Goal: Information Seeking & Learning: Learn about a topic

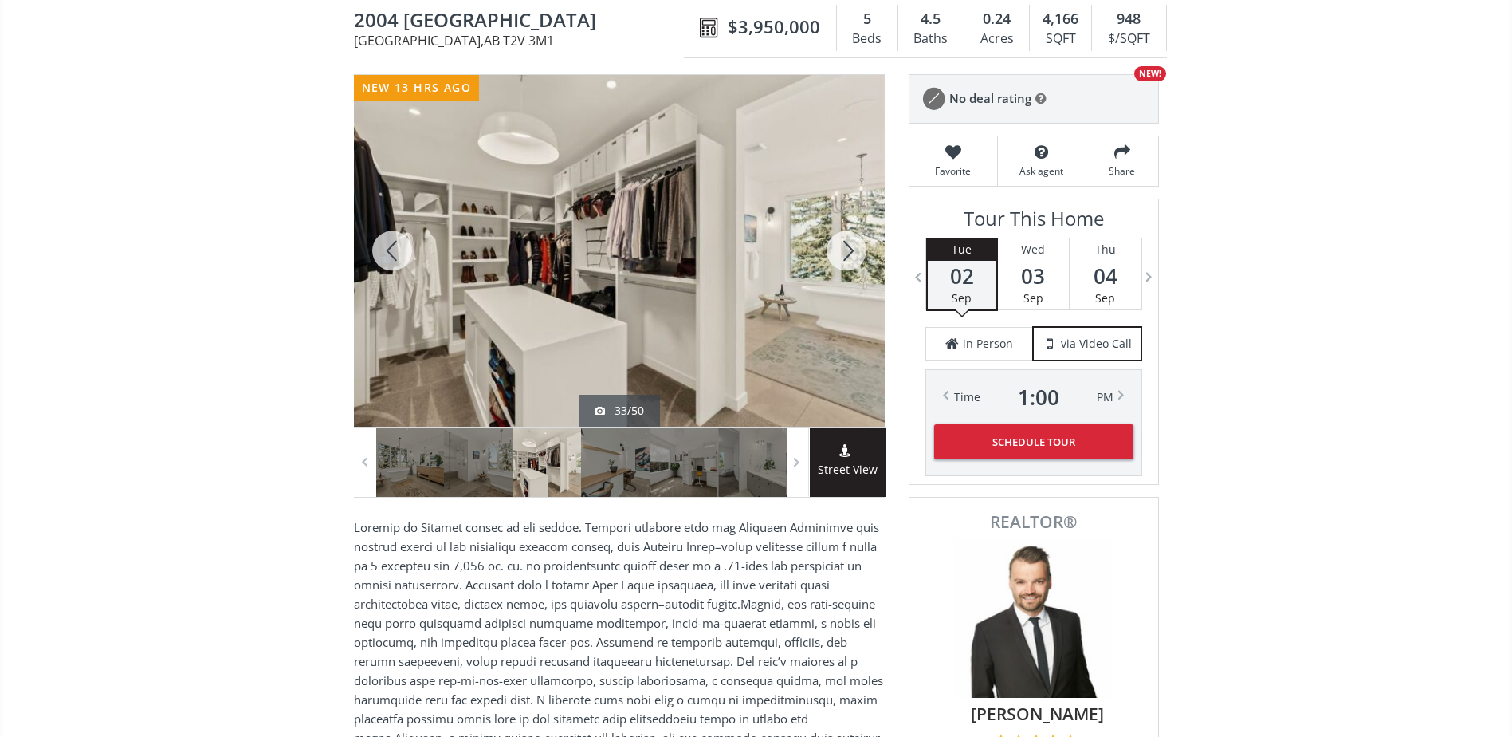
click at [871, 246] on div at bounding box center [846, 251] width 77 height 352
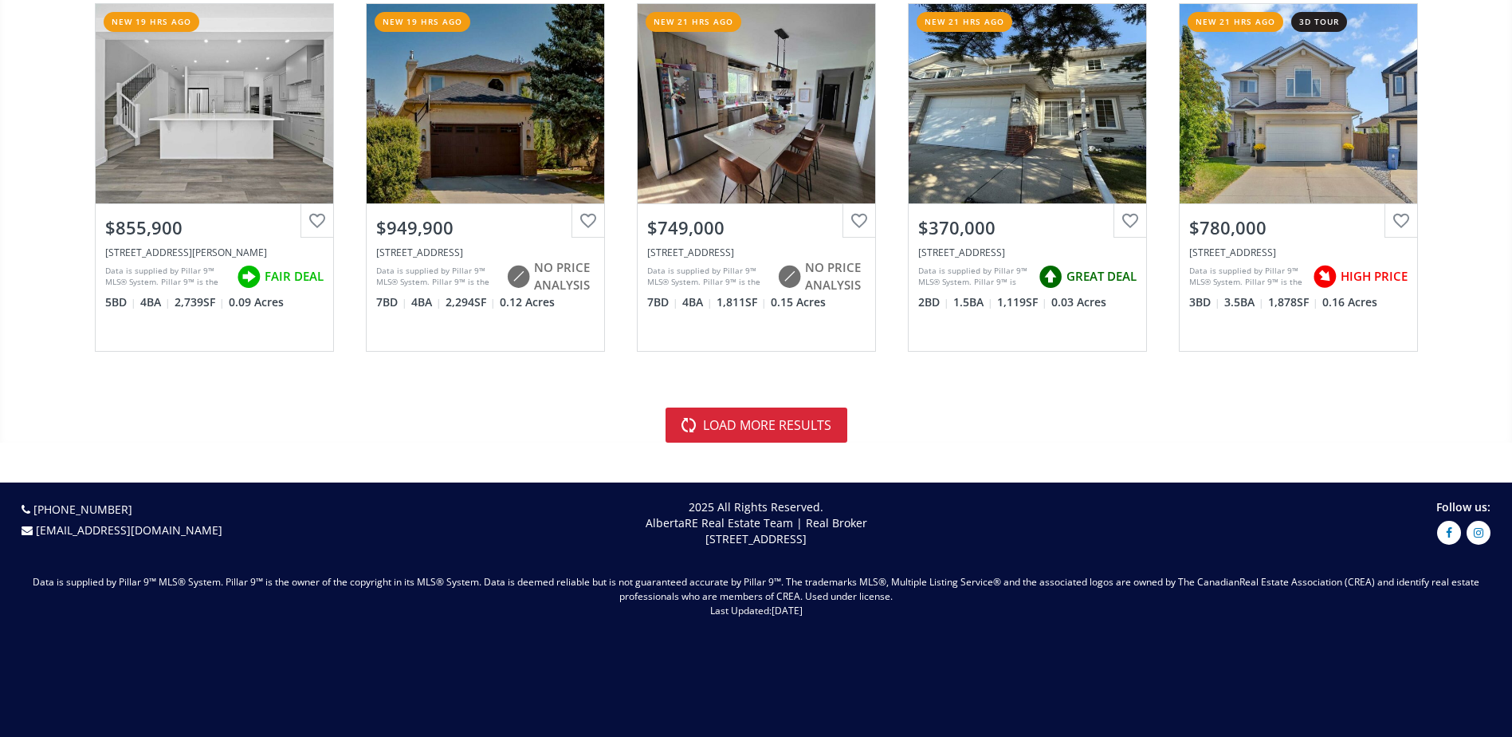
scroll to position [3667, 0]
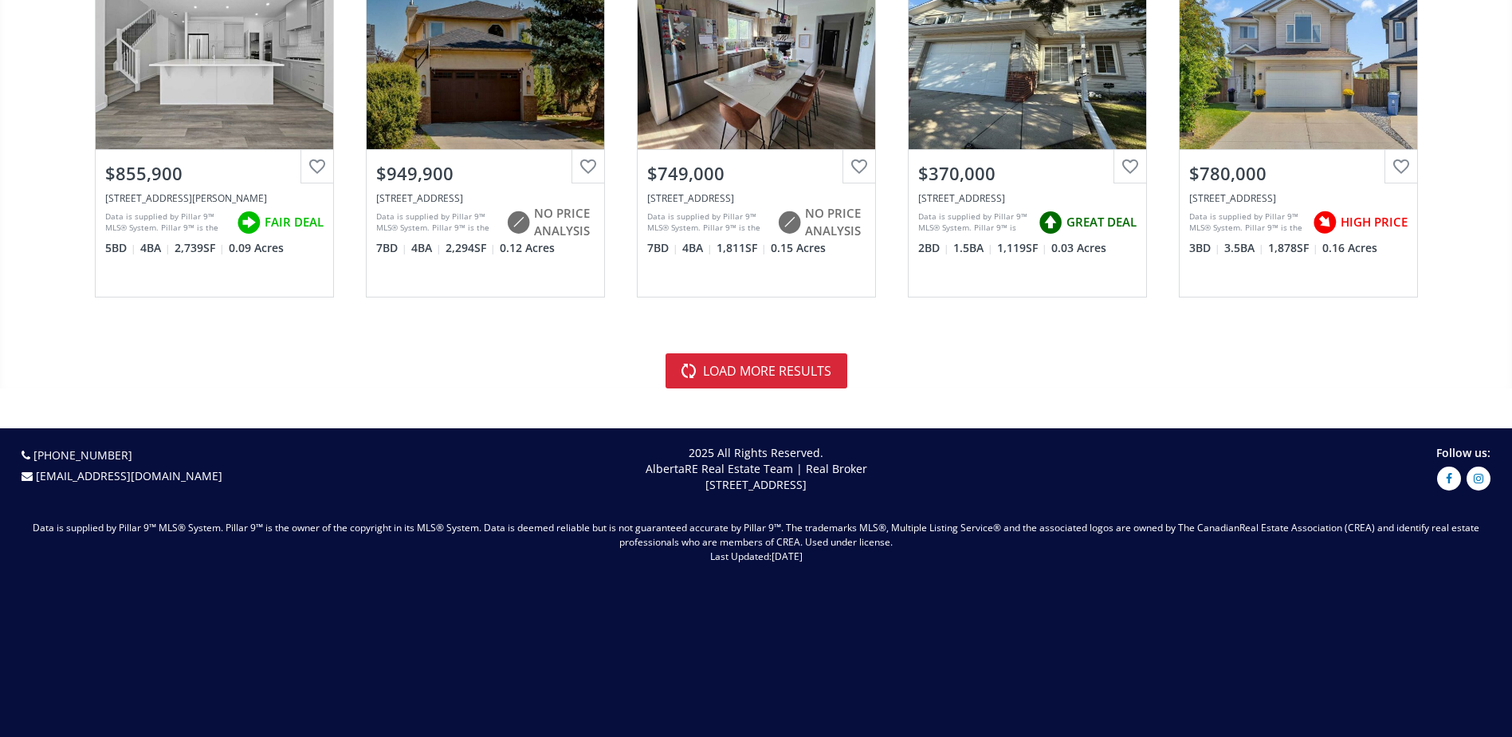
click at [780, 387] on button "load more results" at bounding box center [757, 370] width 182 height 35
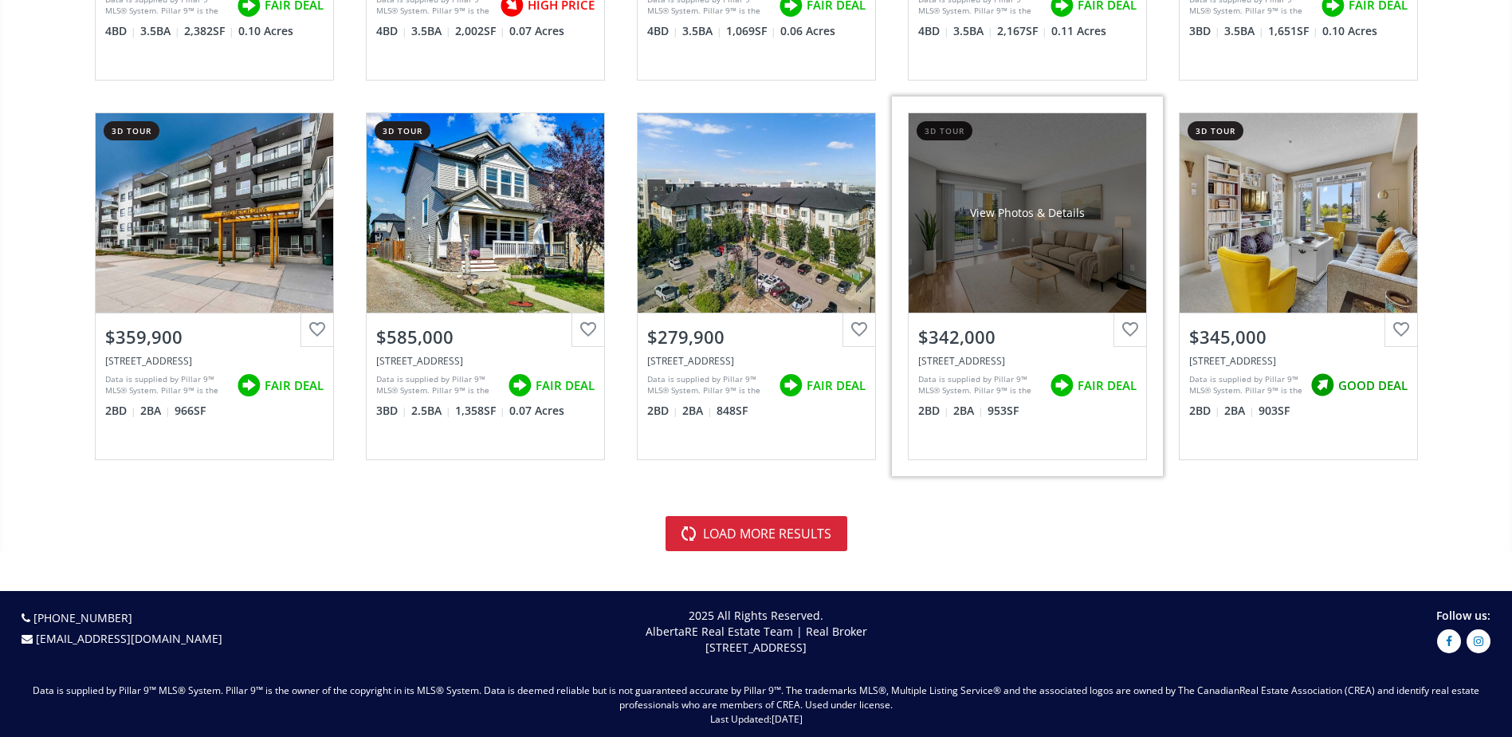
scroll to position [7334, 0]
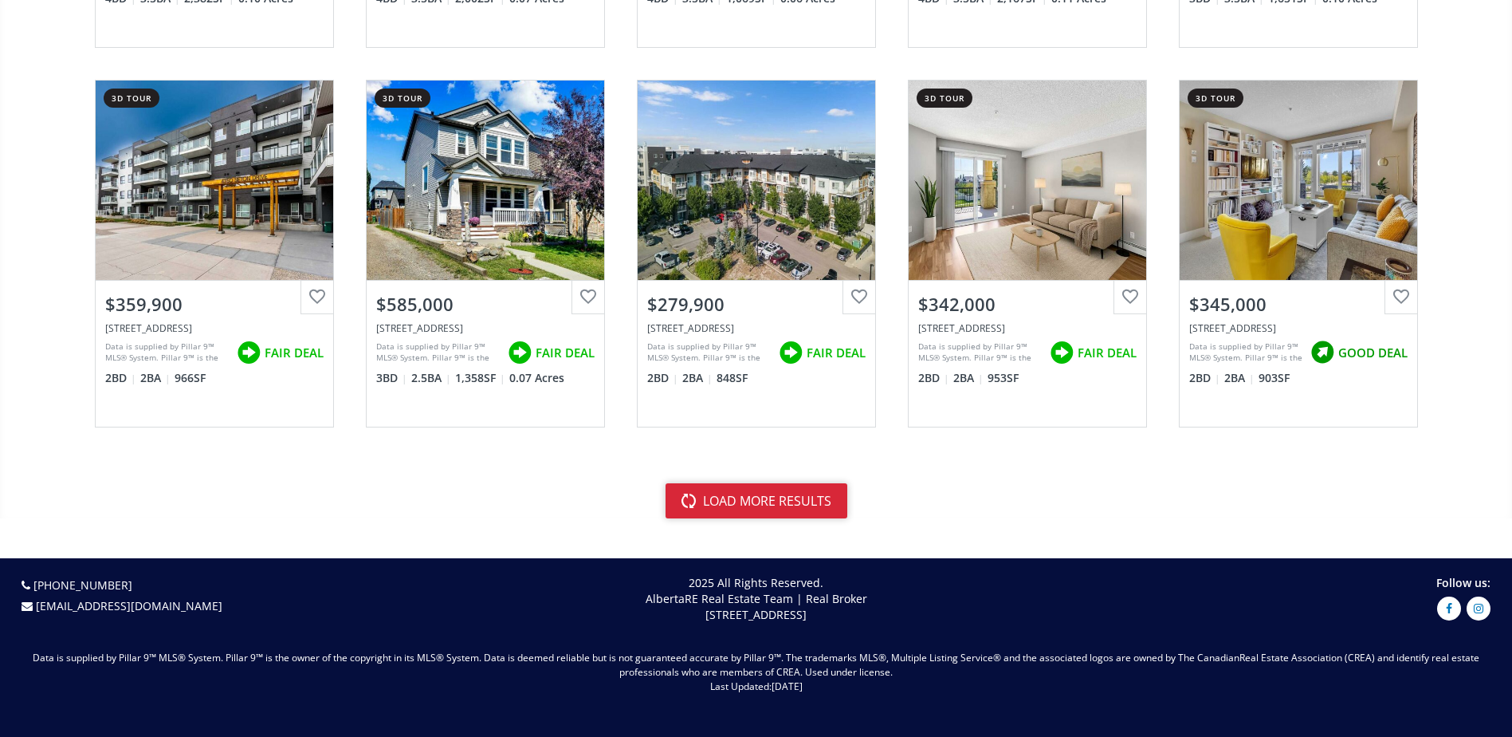
click at [806, 501] on button "load more results" at bounding box center [757, 500] width 182 height 35
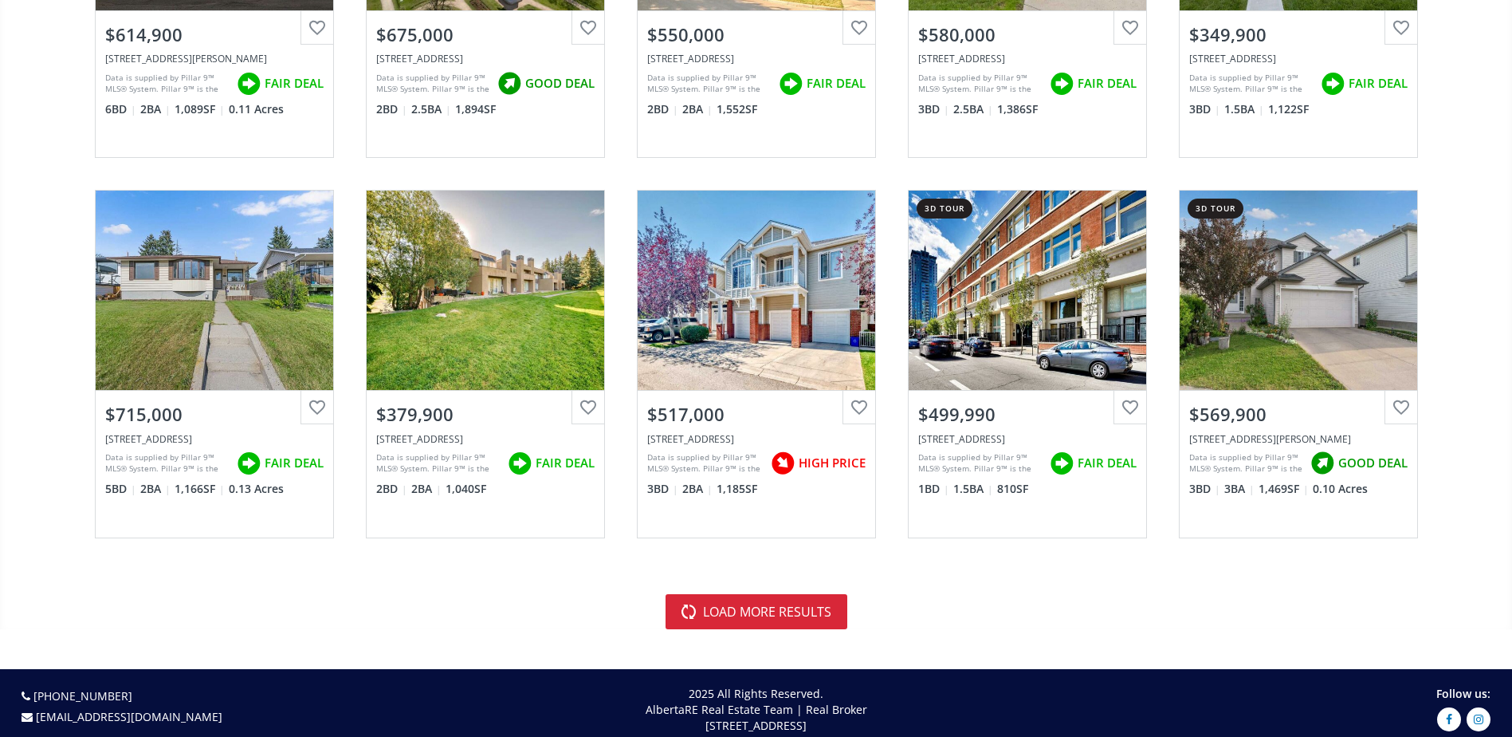
scroll to position [11240, 0]
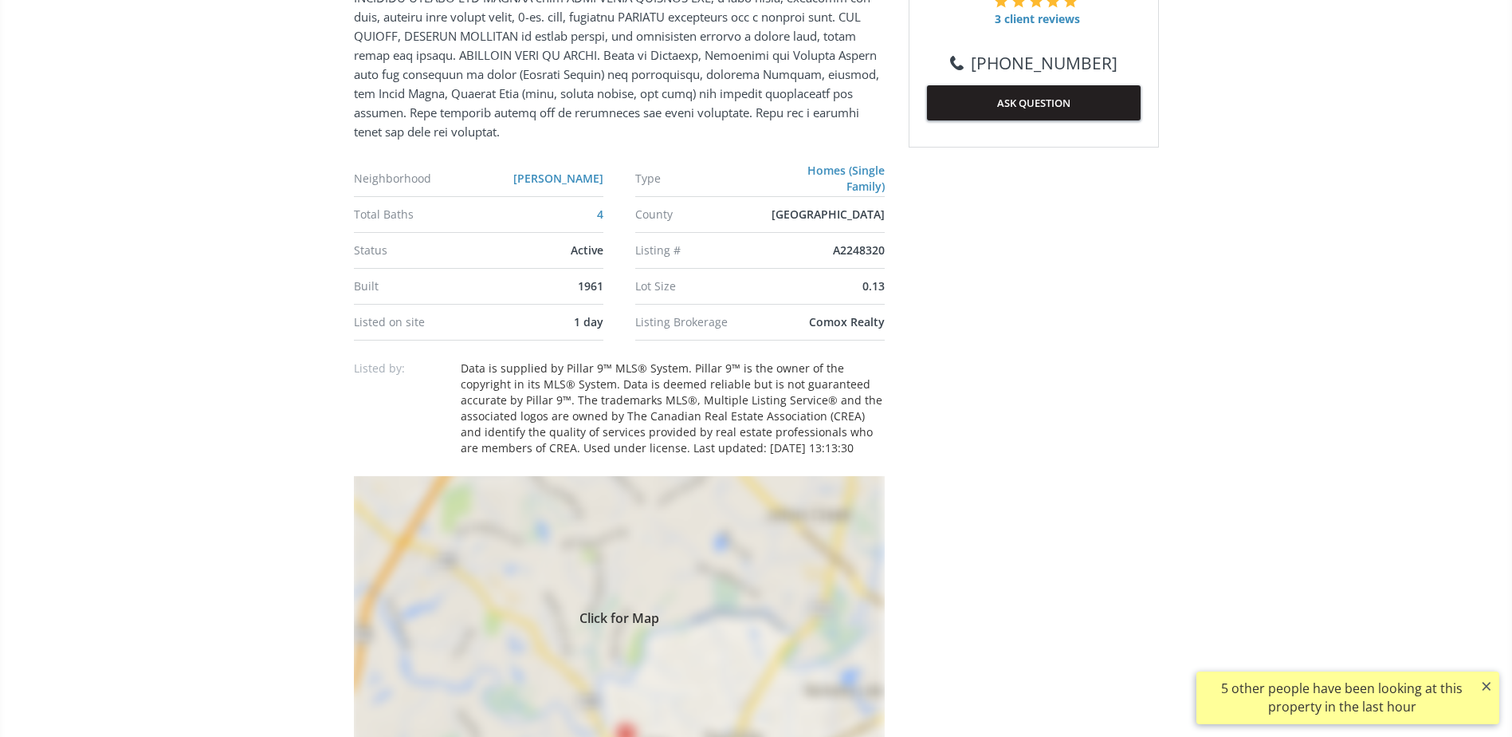
scroll to position [1196, 0]
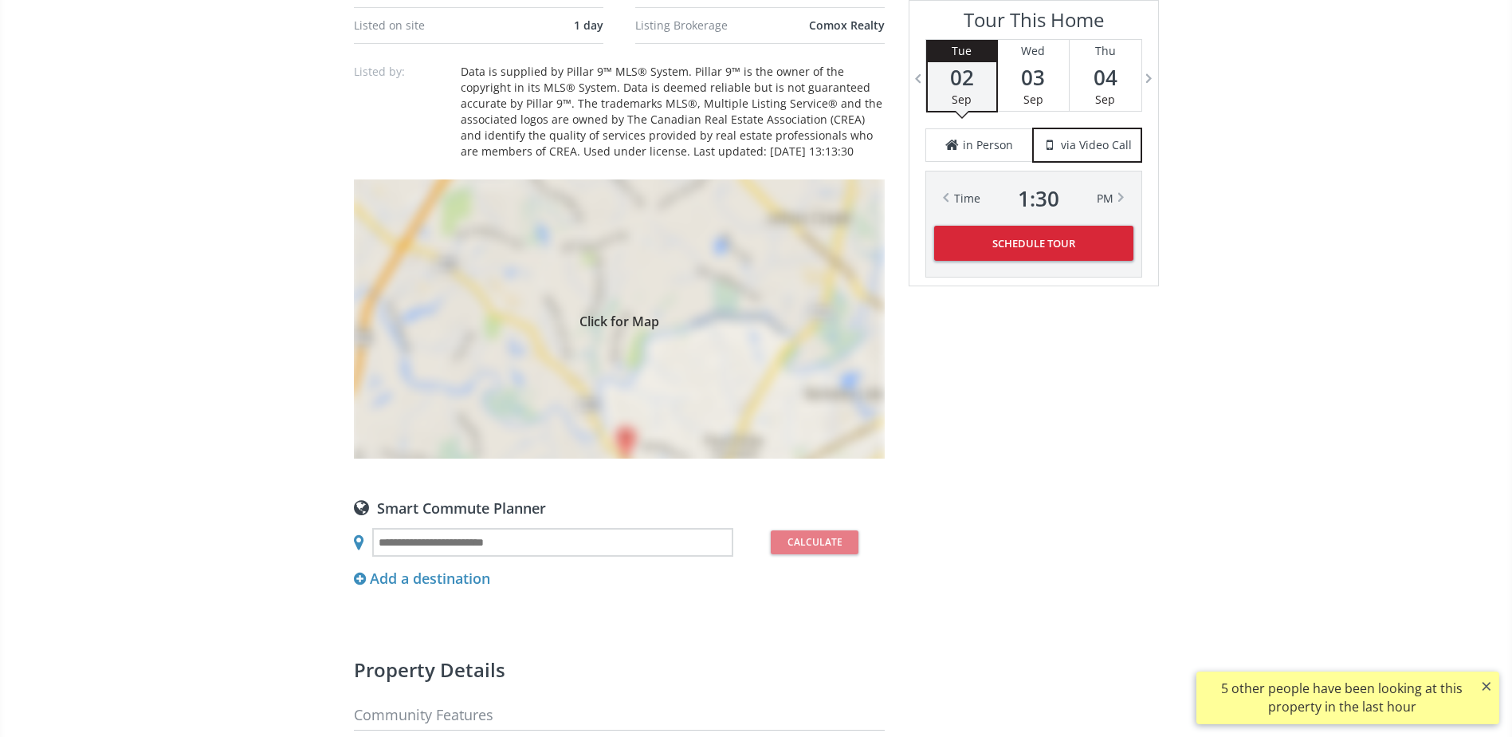
click at [842, 345] on div "Click for Map" at bounding box center [619, 318] width 531 height 279
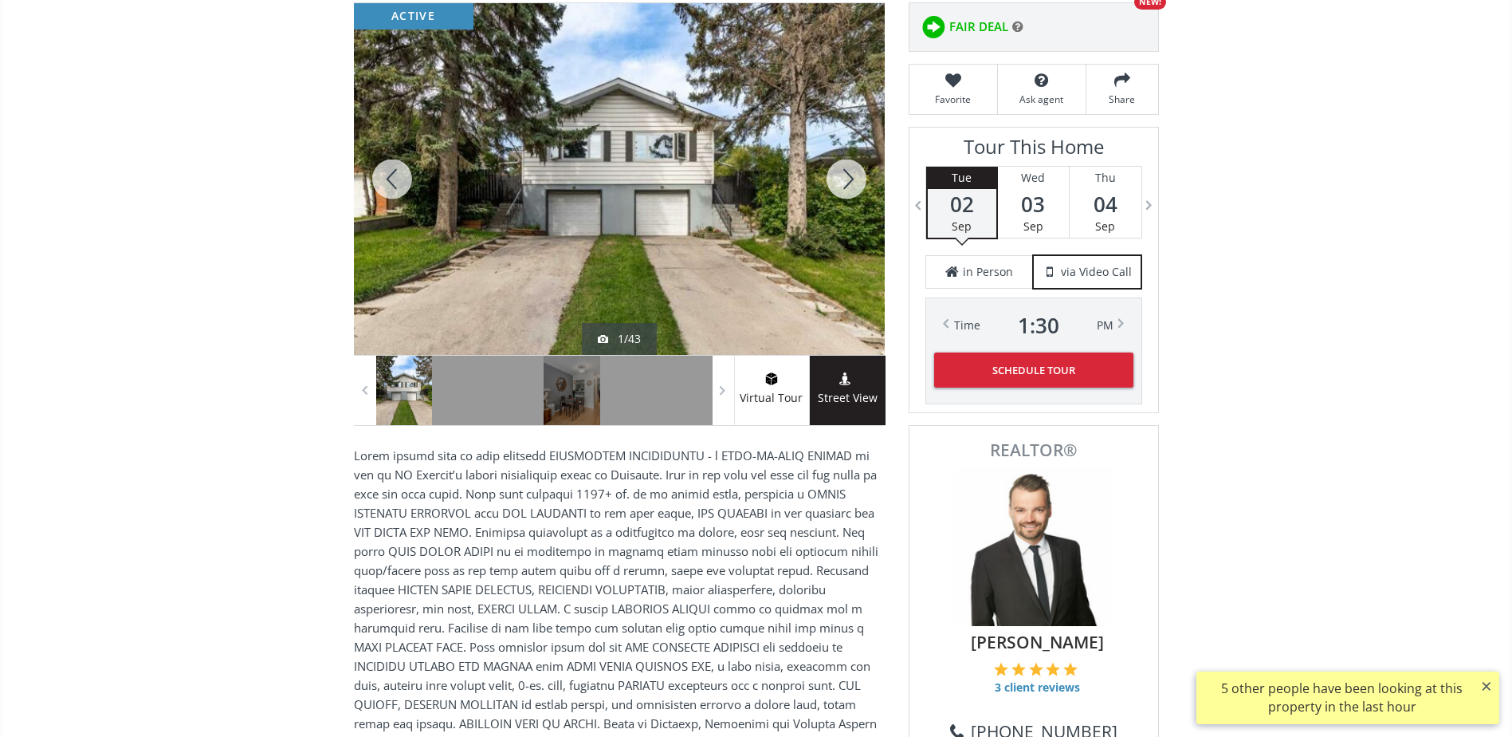
scroll to position [159, 0]
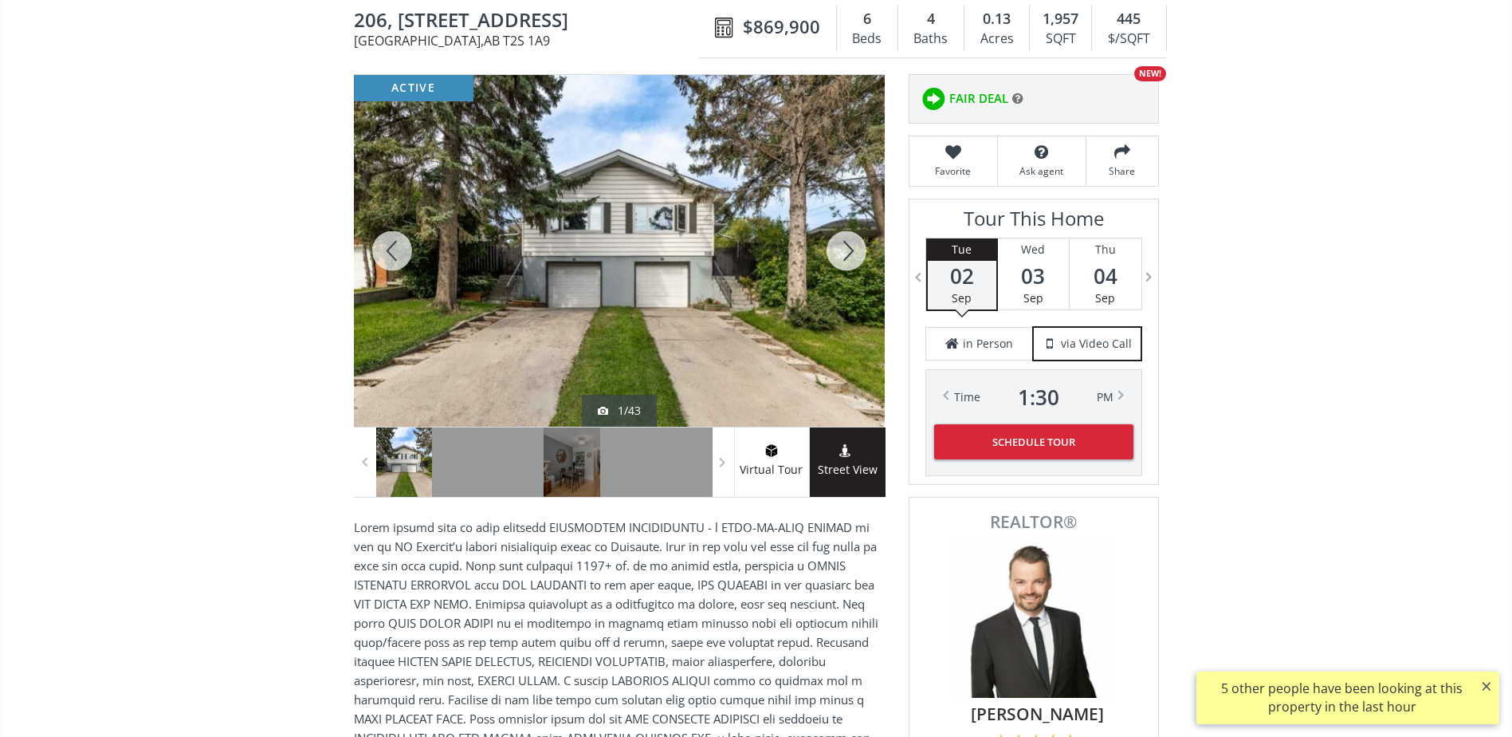
click at [844, 254] on div at bounding box center [846, 251] width 77 height 352
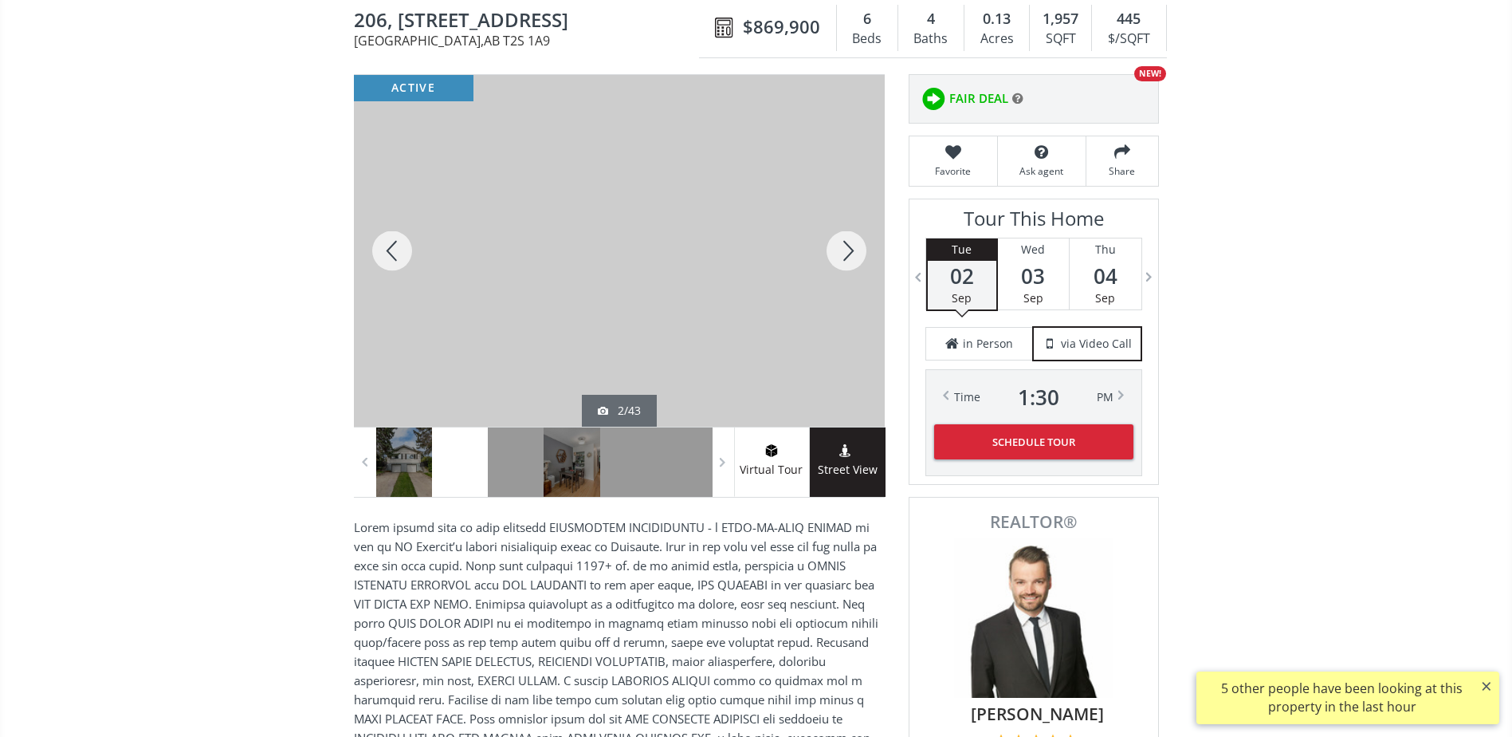
click at [844, 254] on div at bounding box center [846, 251] width 77 height 352
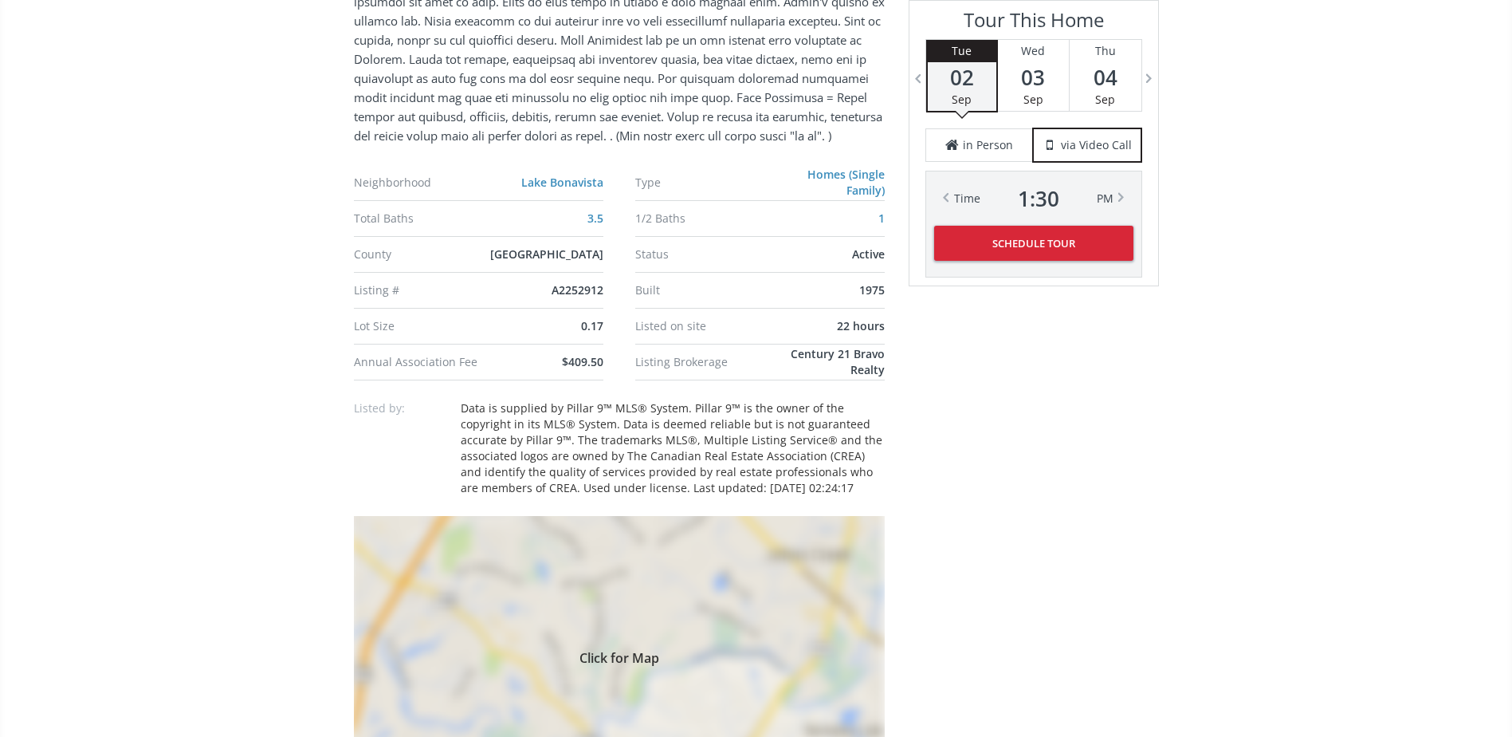
scroll to position [1275, 0]
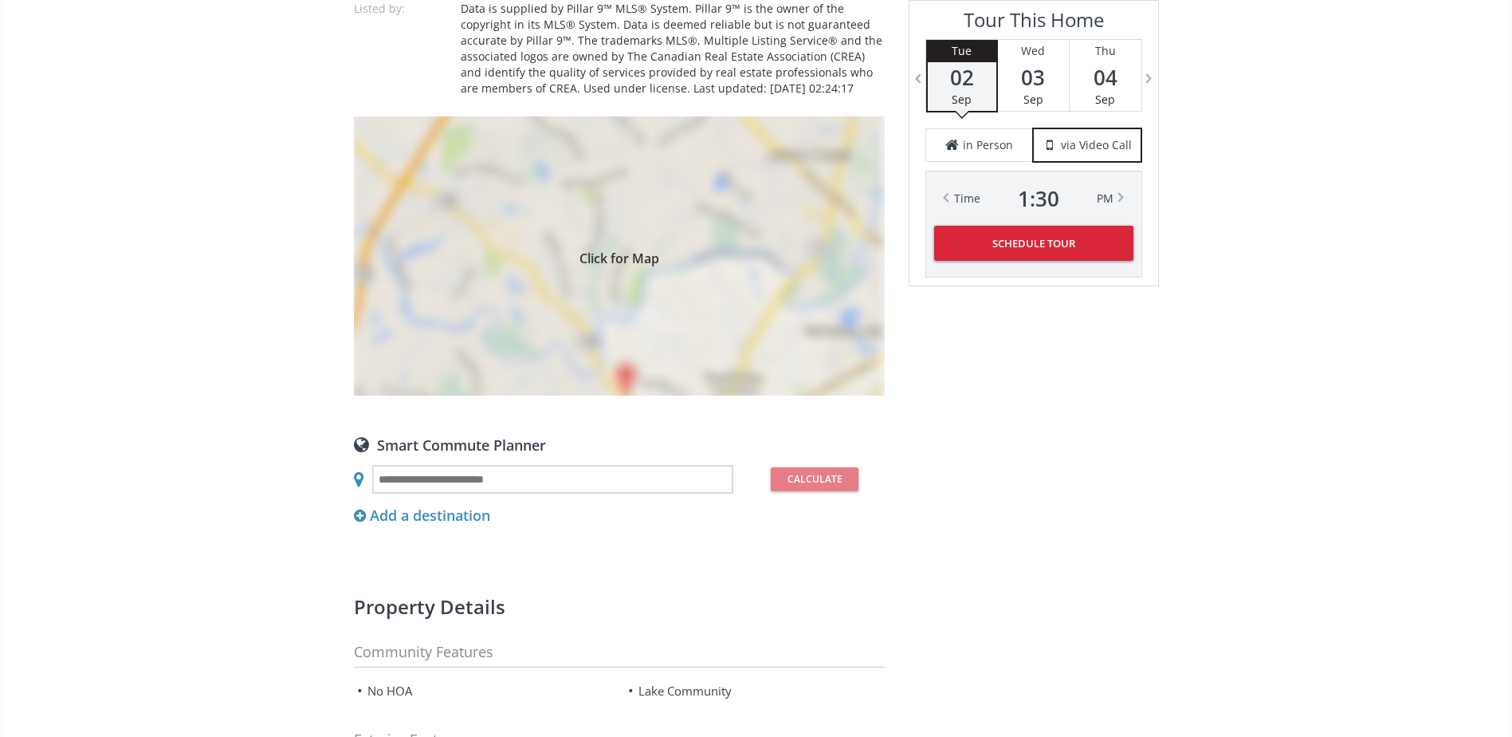
click at [727, 329] on div "Click for Map" at bounding box center [619, 255] width 531 height 279
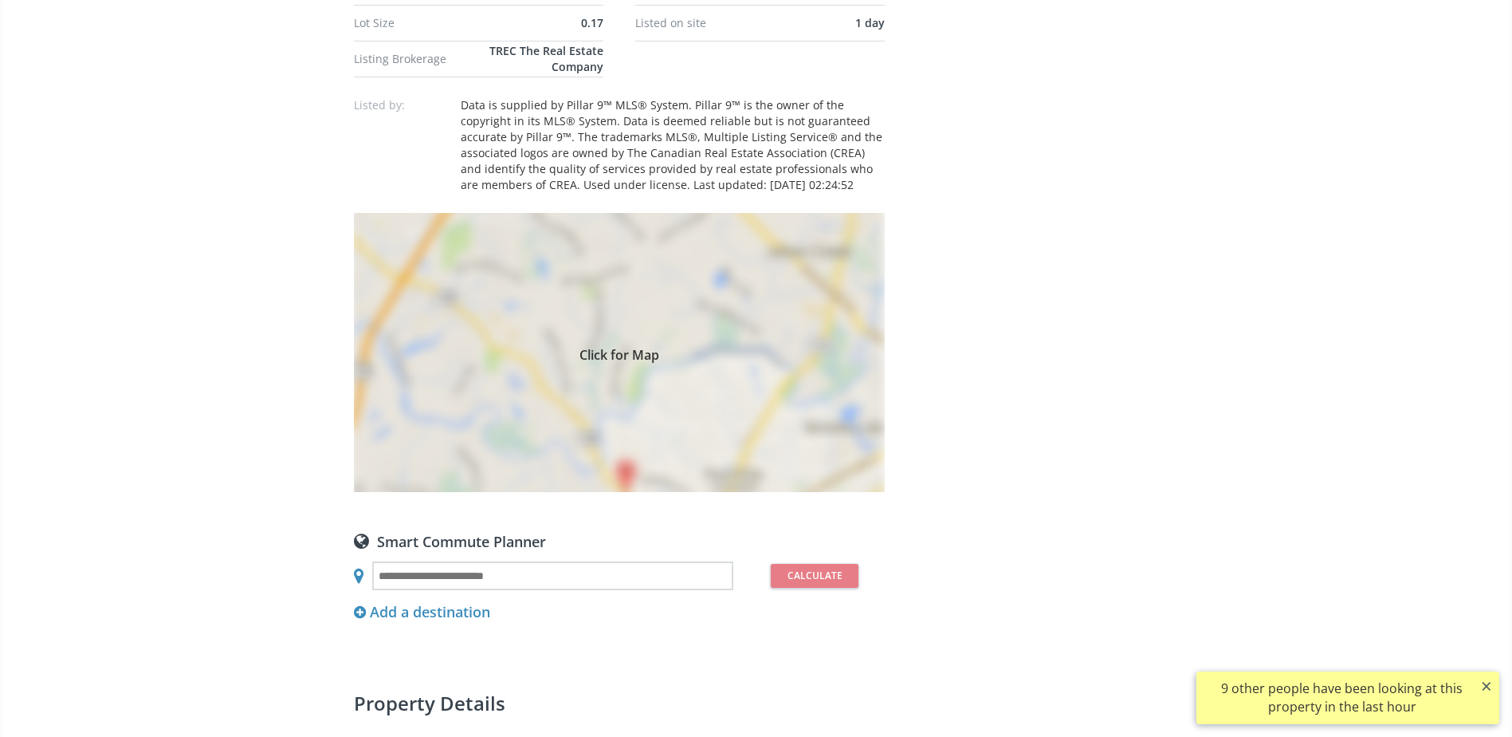
scroll to position [1196, 0]
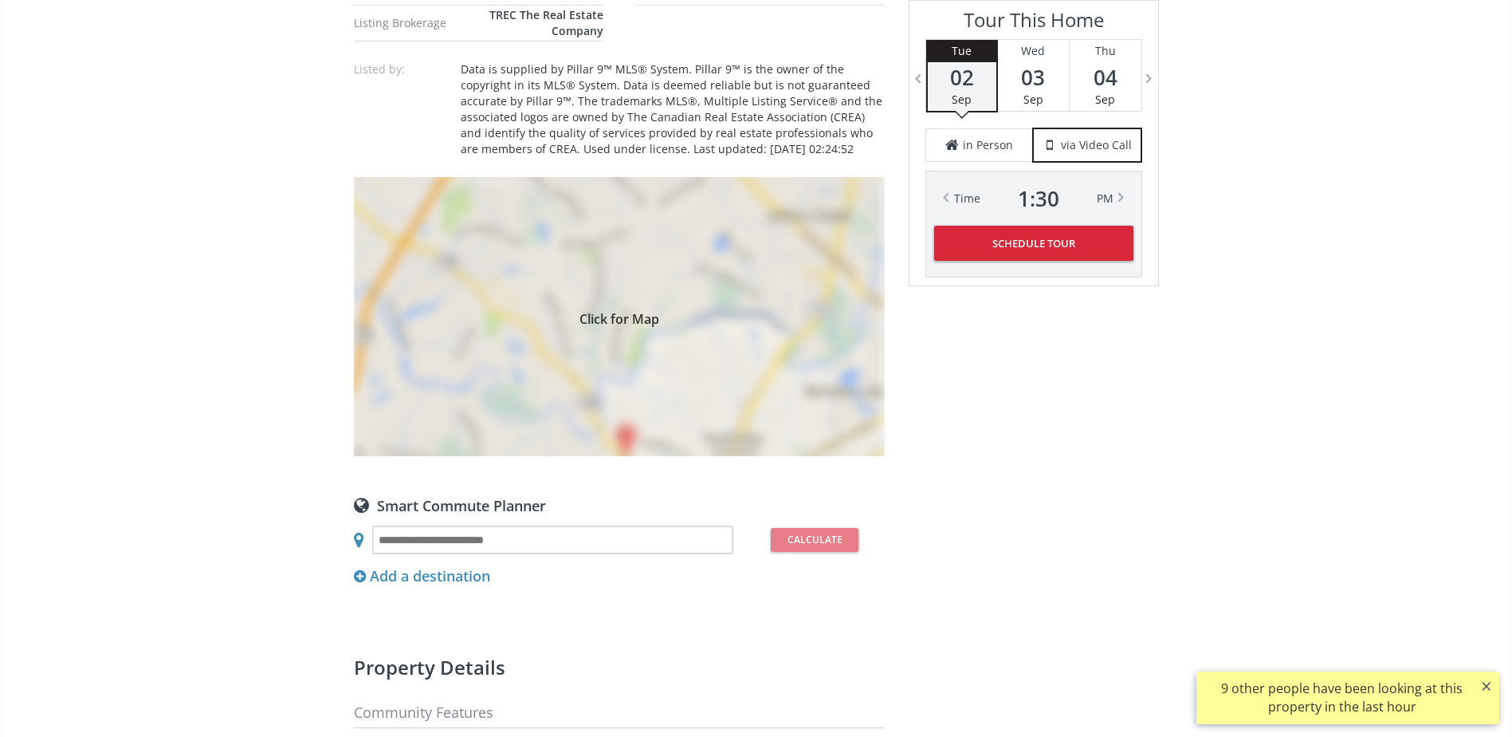
click at [681, 238] on div "Click for Map" at bounding box center [619, 316] width 531 height 279
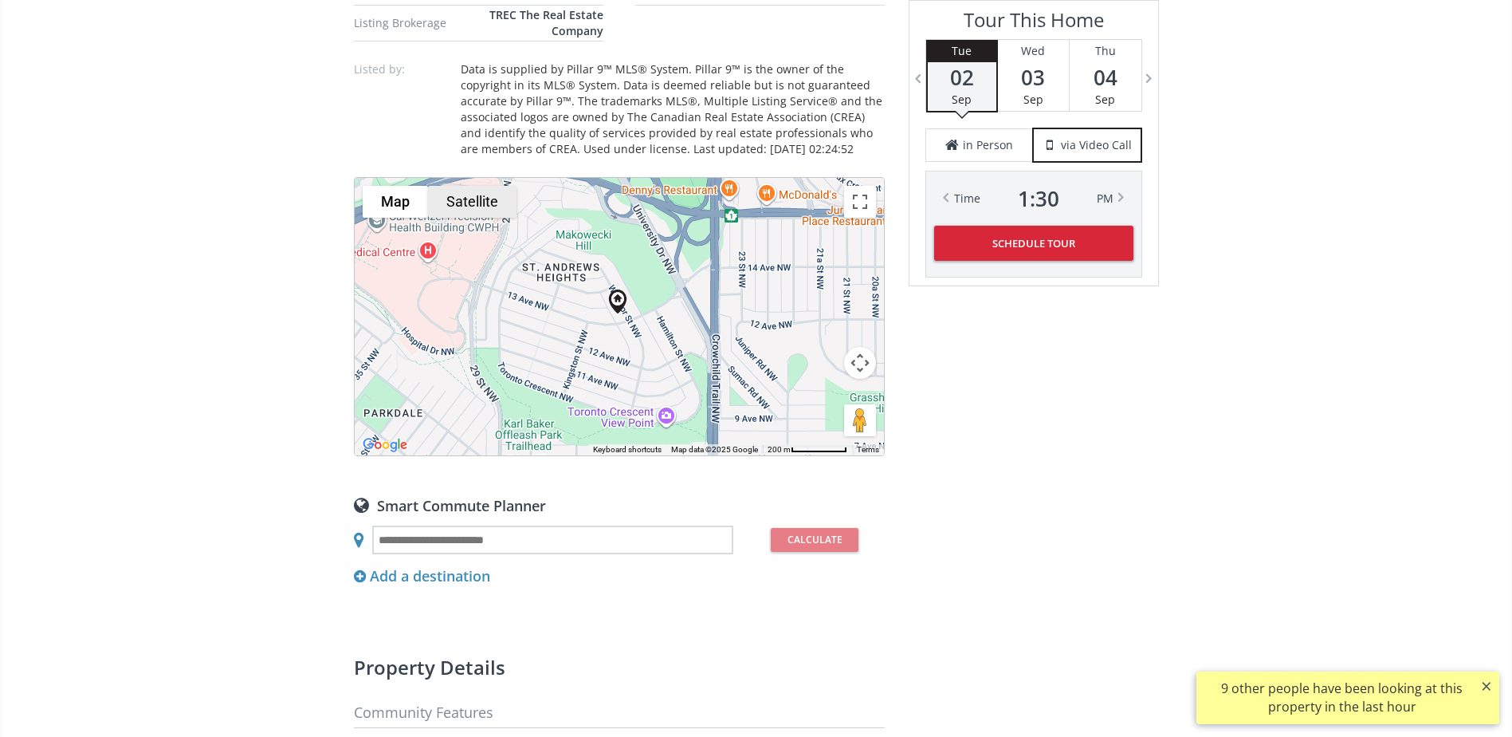
click at [454, 202] on button "Satellite" at bounding box center [472, 202] width 88 height 32
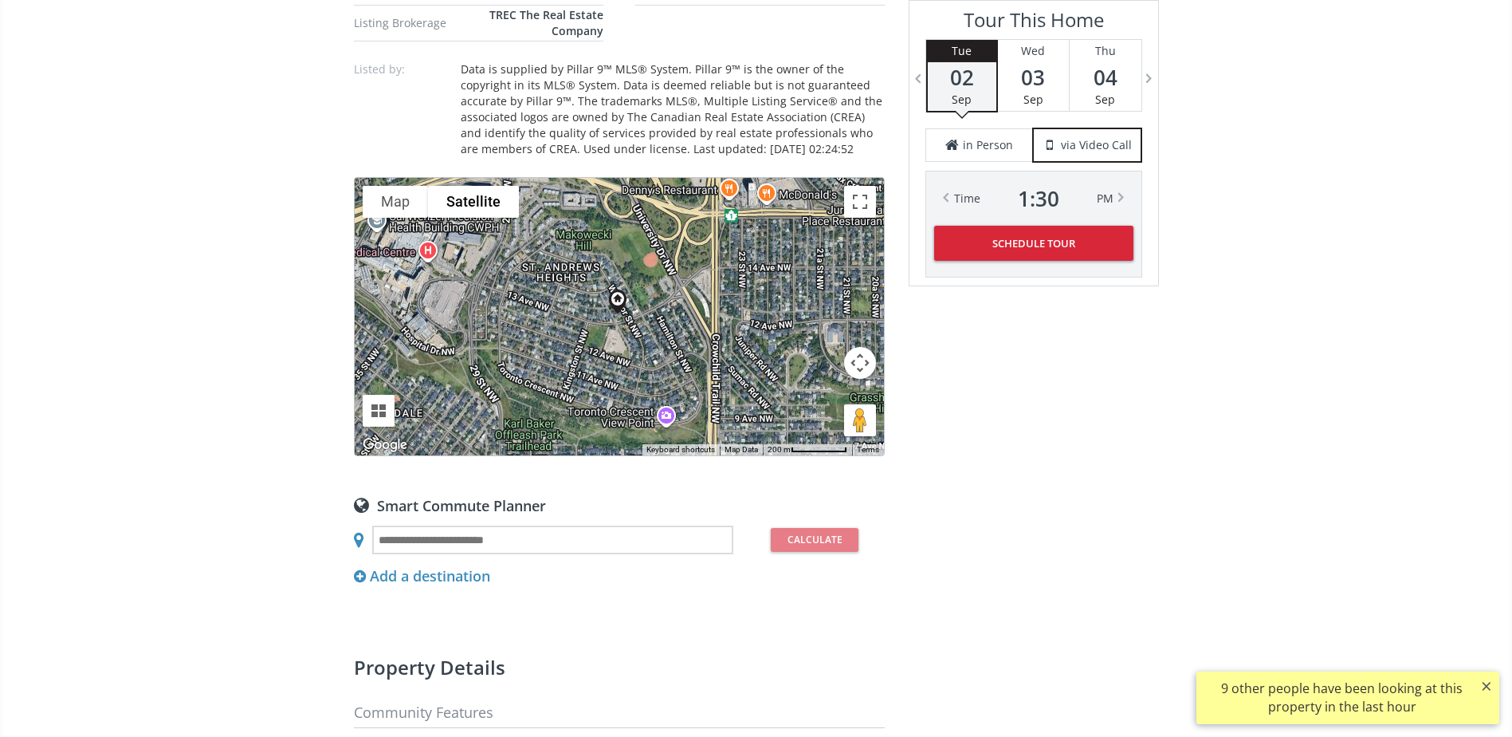
click at [873, 358] on button "Map camera controls" at bounding box center [860, 363] width 32 height 32
click at [816, 326] on button "Zoom in" at bounding box center [820, 323] width 32 height 32
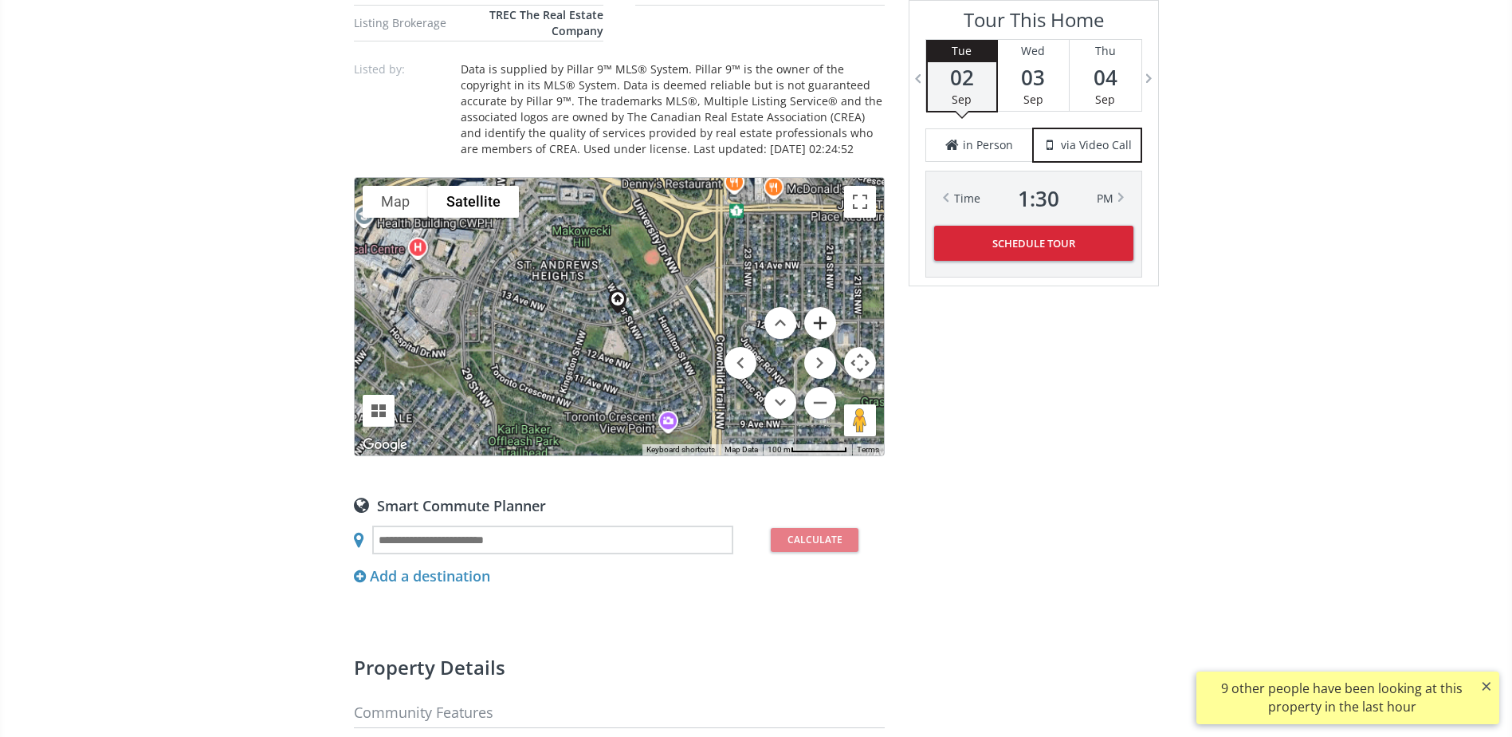
click at [816, 326] on button "Zoom in" at bounding box center [820, 323] width 32 height 32
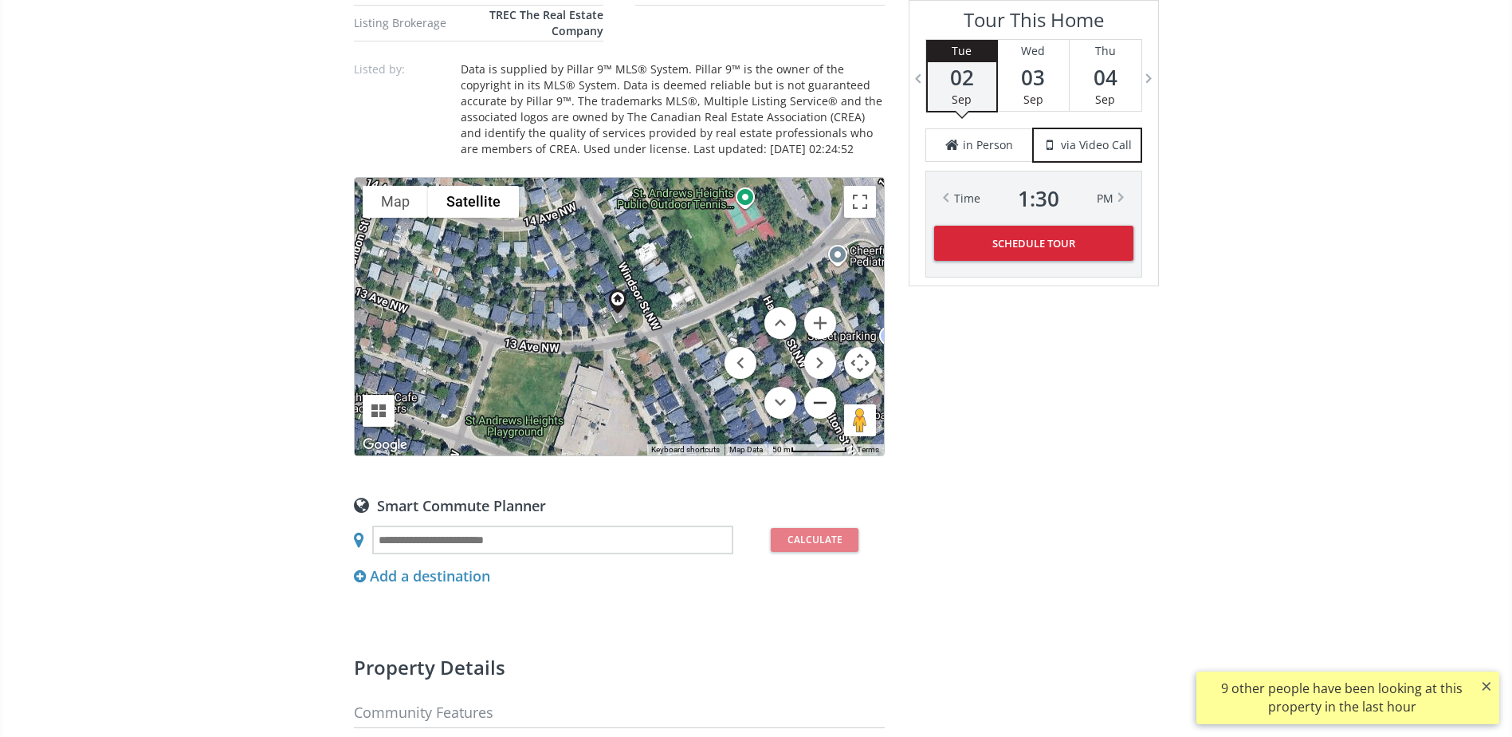
click at [827, 392] on button "Zoom out" at bounding box center [820, 403] width 32 height 32
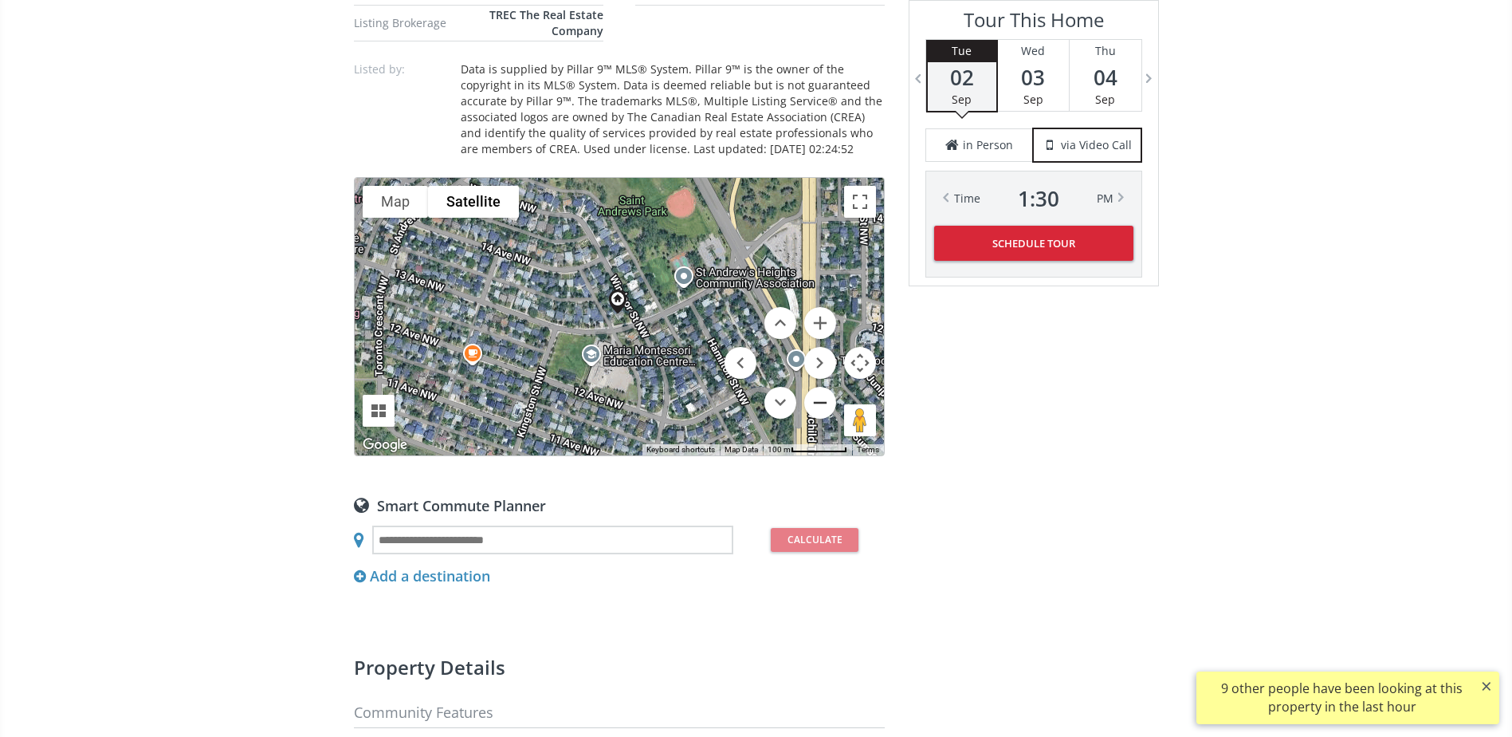
click at [827, 392] on button "Zoom out" at bounding box center [820, 403] width 32 height 32
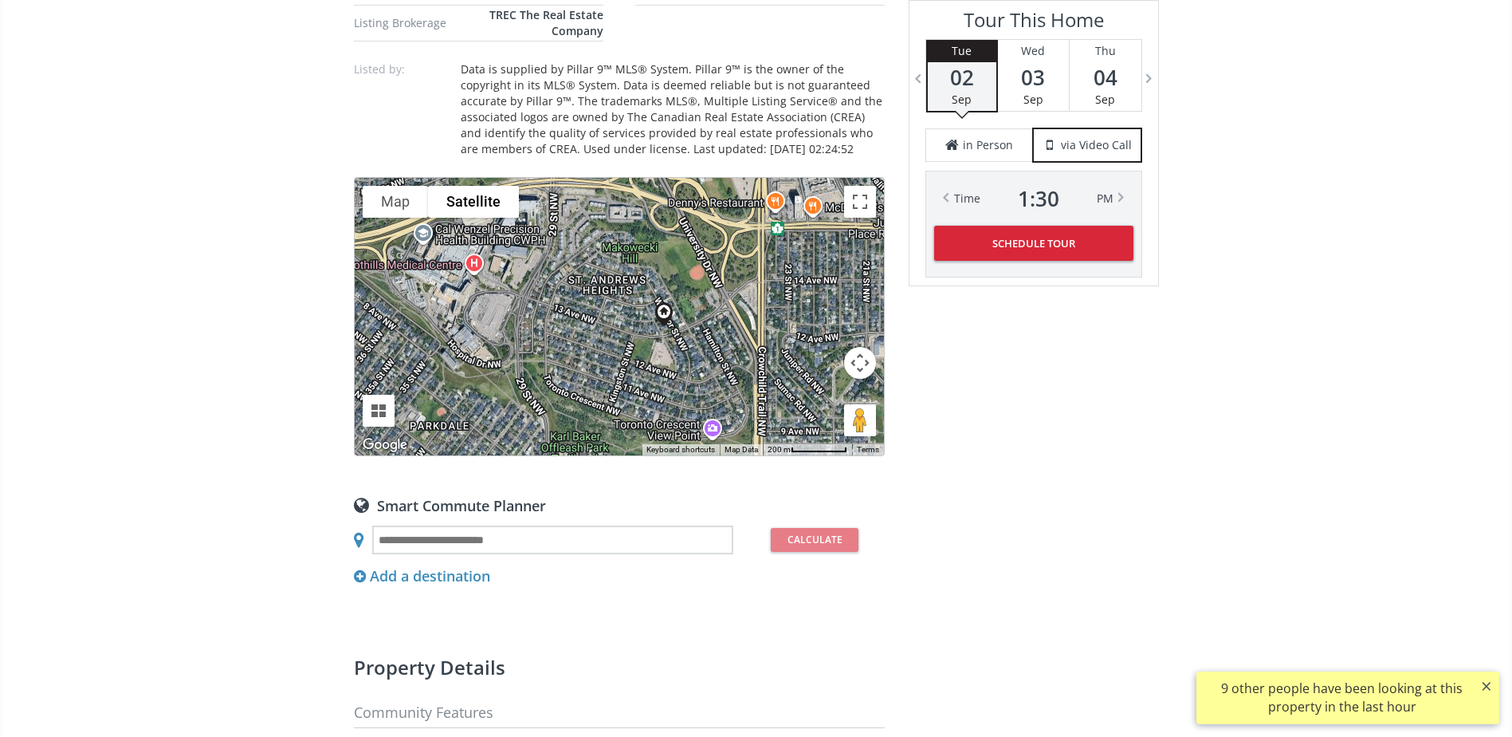
drag, startPoint x: 618, startPoint y: 351, endPoint x: 668, endPoint y: 364, distance: 52.0
click at [668, 364] on div at bounding box center [619, 316] width 529 height 277
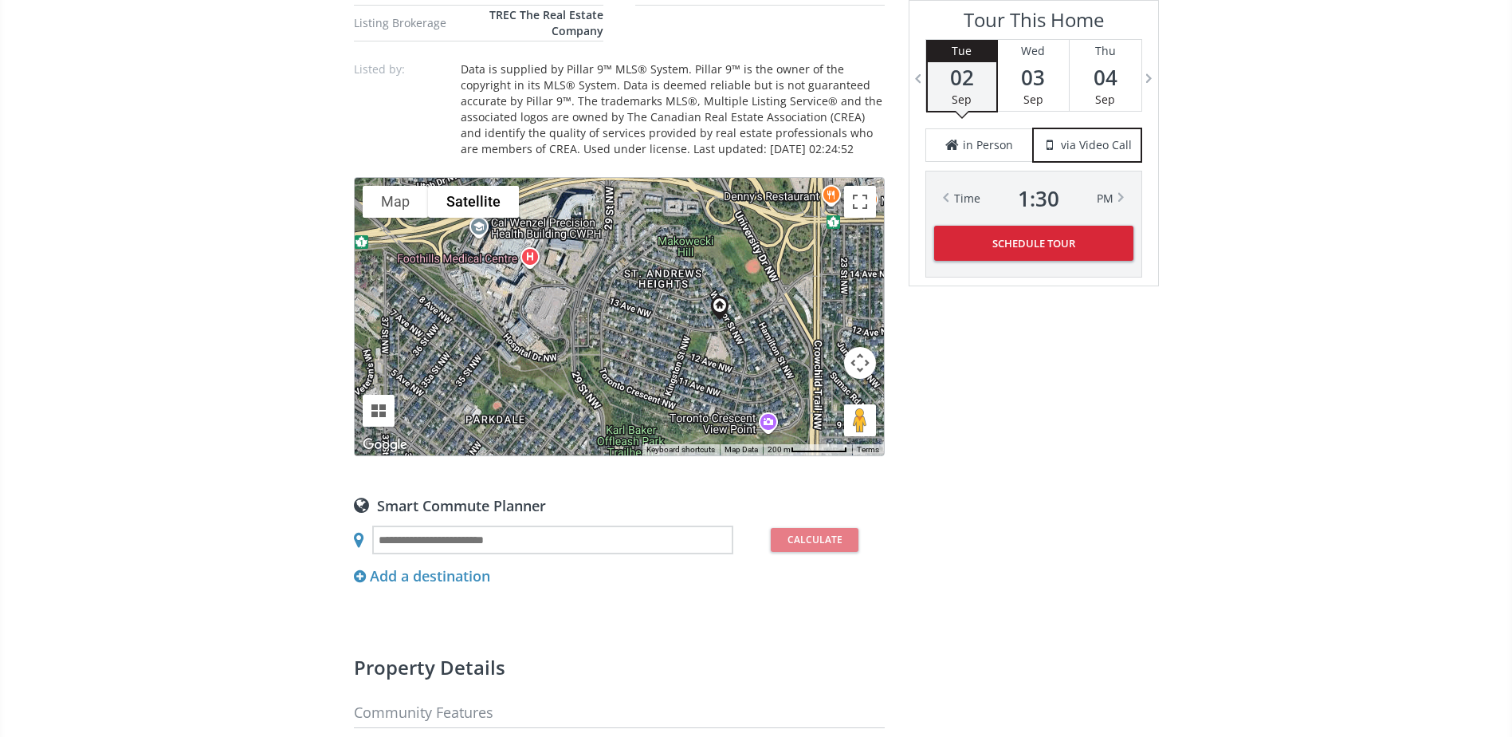
click at [584, 311] on div at bounding box center [619, 316] width 529 height 277
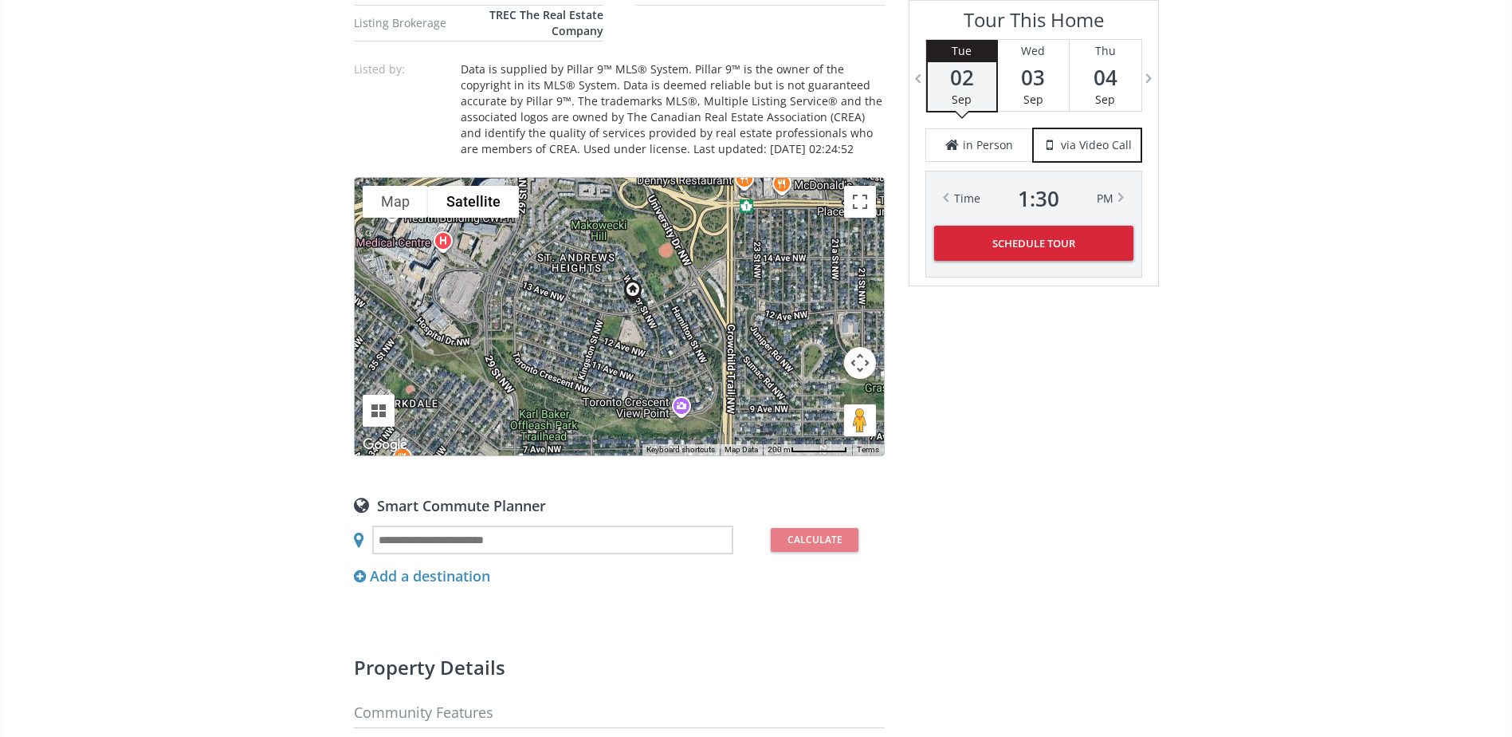
drag, startPoint x: 618, startPoint y: 309, endPoint x: 525, endPoint y: 291, distance: 94.1
click at [525, 291] on div at bounding box center [619, 316] width 529 height 277
click at [860, 364] on button "Map camera controls" at bounding box center [860, 363] width 32 height 32
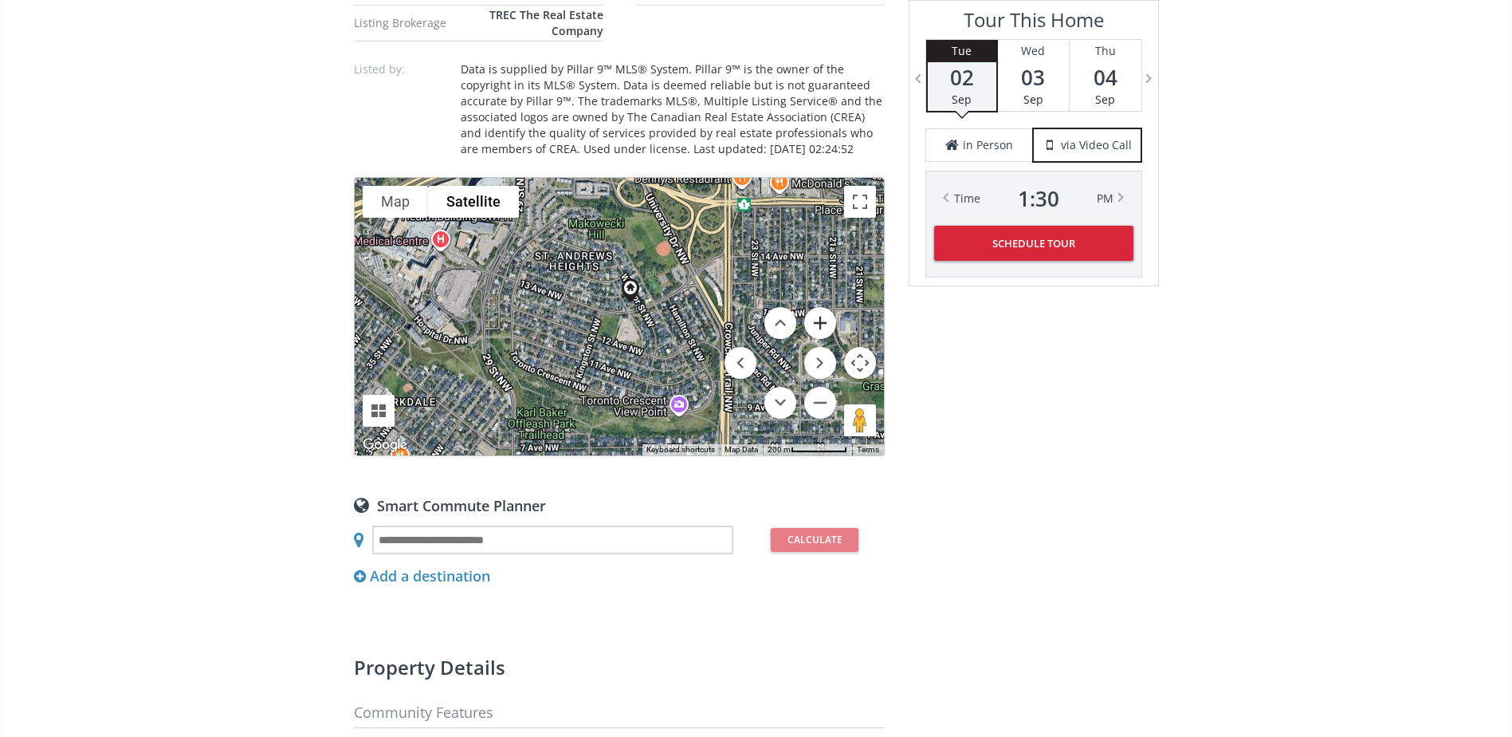
click at [825, 328] on button "Zoom in" at bounding box center [820, 323] width 32 height 32
click at [824, 326] on button "Zoom in" at bounding box center [820, 323] width 32 height 32
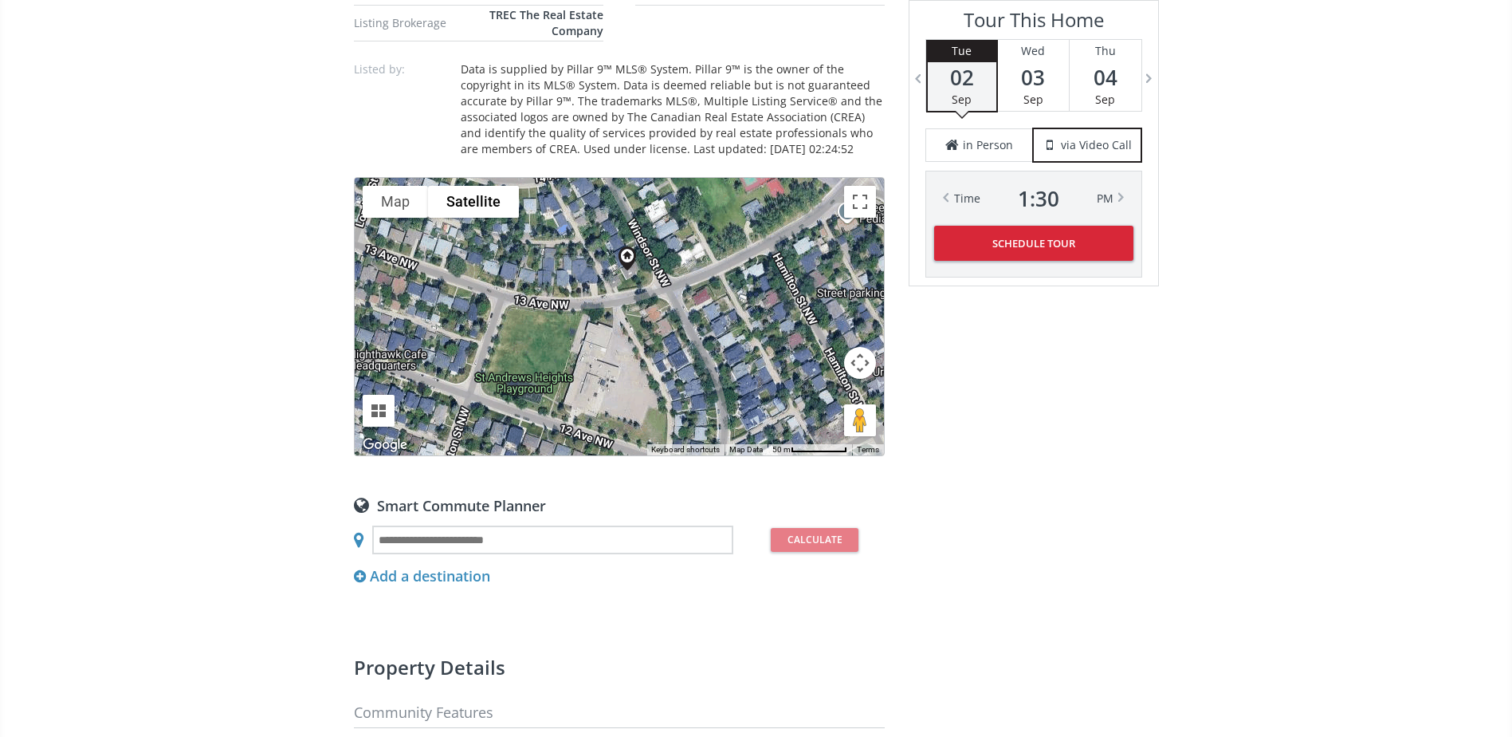
drag, startPoint x: 731, startPoint y: 263, endPoint x: 682, endPoint y: 264, distance: 49.4
click at [682, 264] on div at bounding box center [619, 316] width 529 height 277
click at [863, 368] on button "Map camera controls" at bounding box center [860, 363] width 32 height 32
click at [827, 391] on button "Zoom out" at bounding box center [820, 403] width 32 height 32
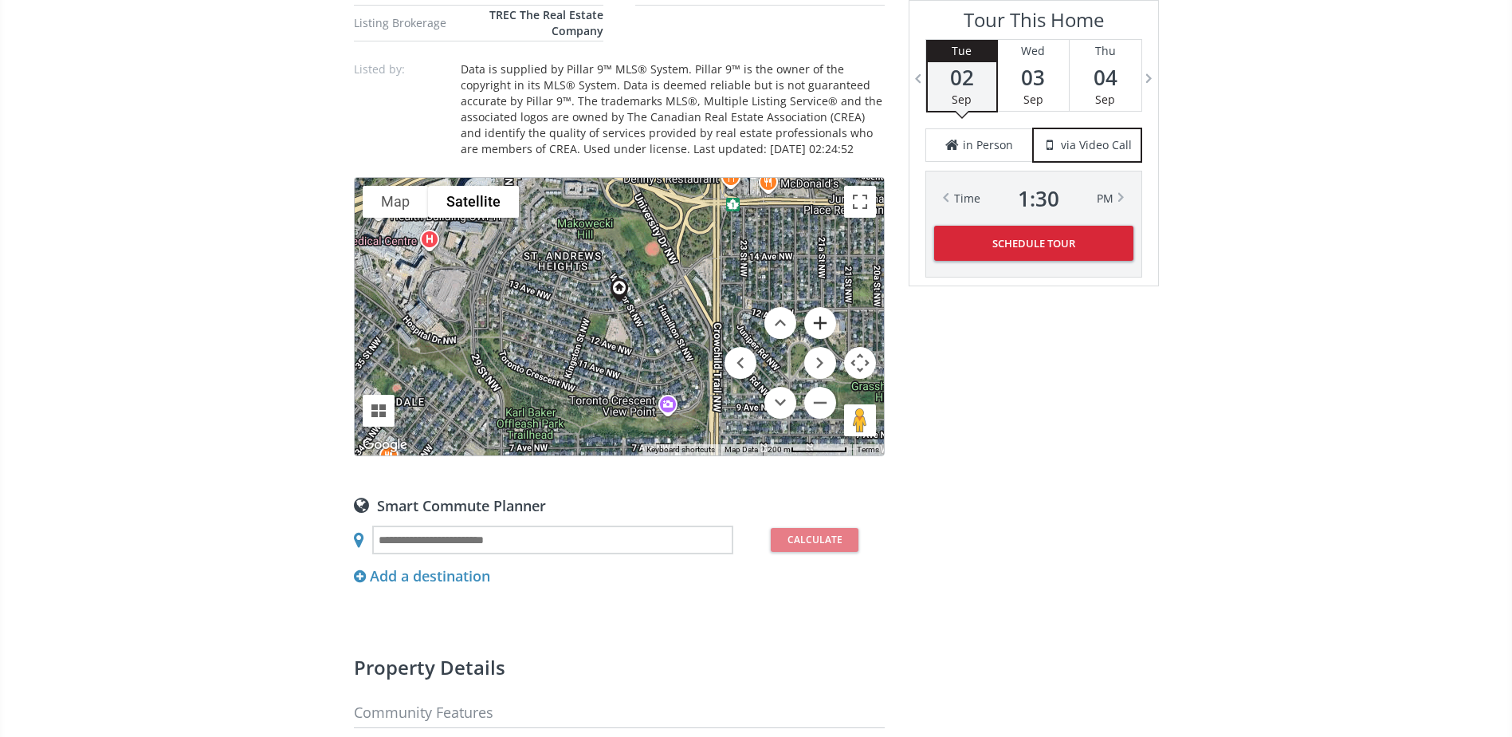
click at [821, 320] on button "Zoom in" at bounding box center [820, 323] width 32 height 32
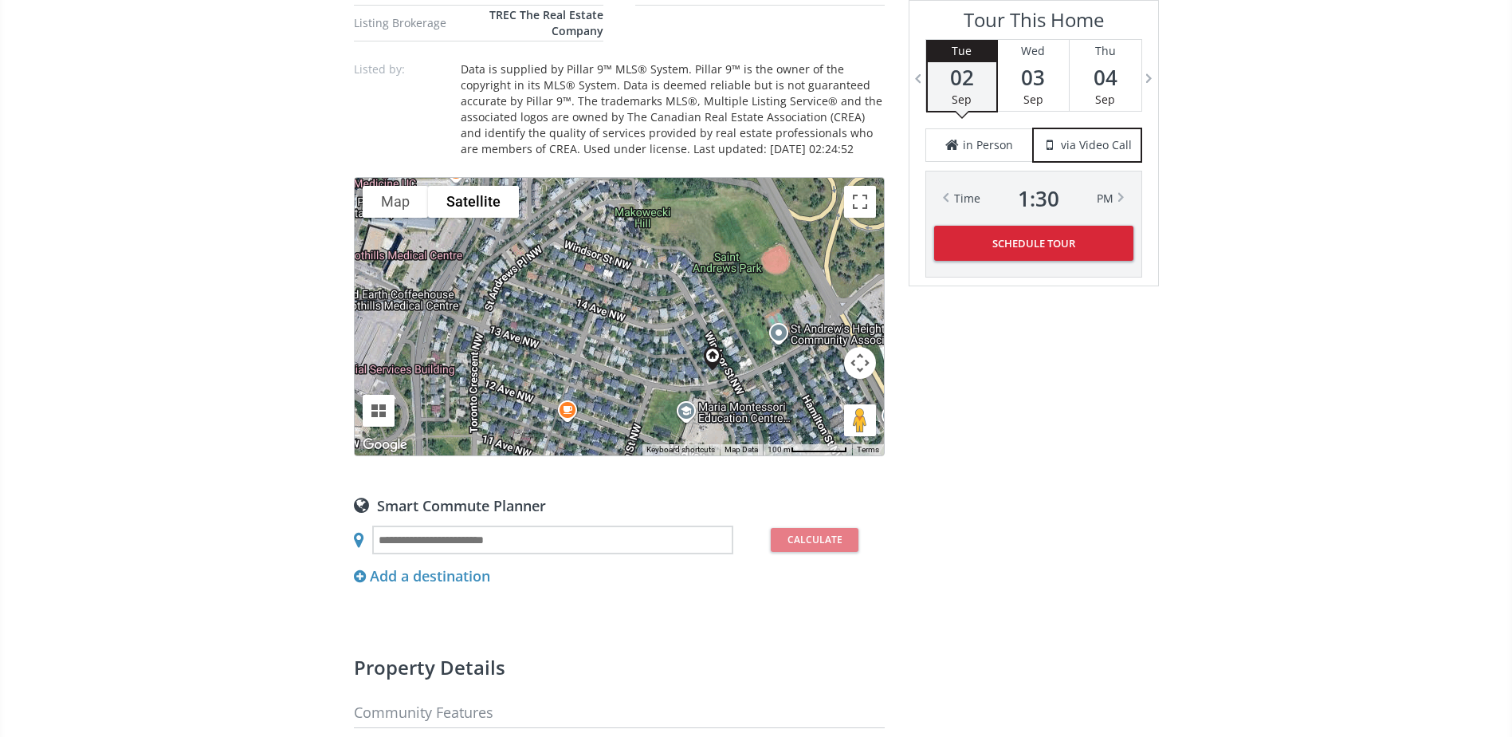
drag, startPoint x: 784, startPoint y: 256, endPoint x: 886, endPoint y: 329, distance: 125.7
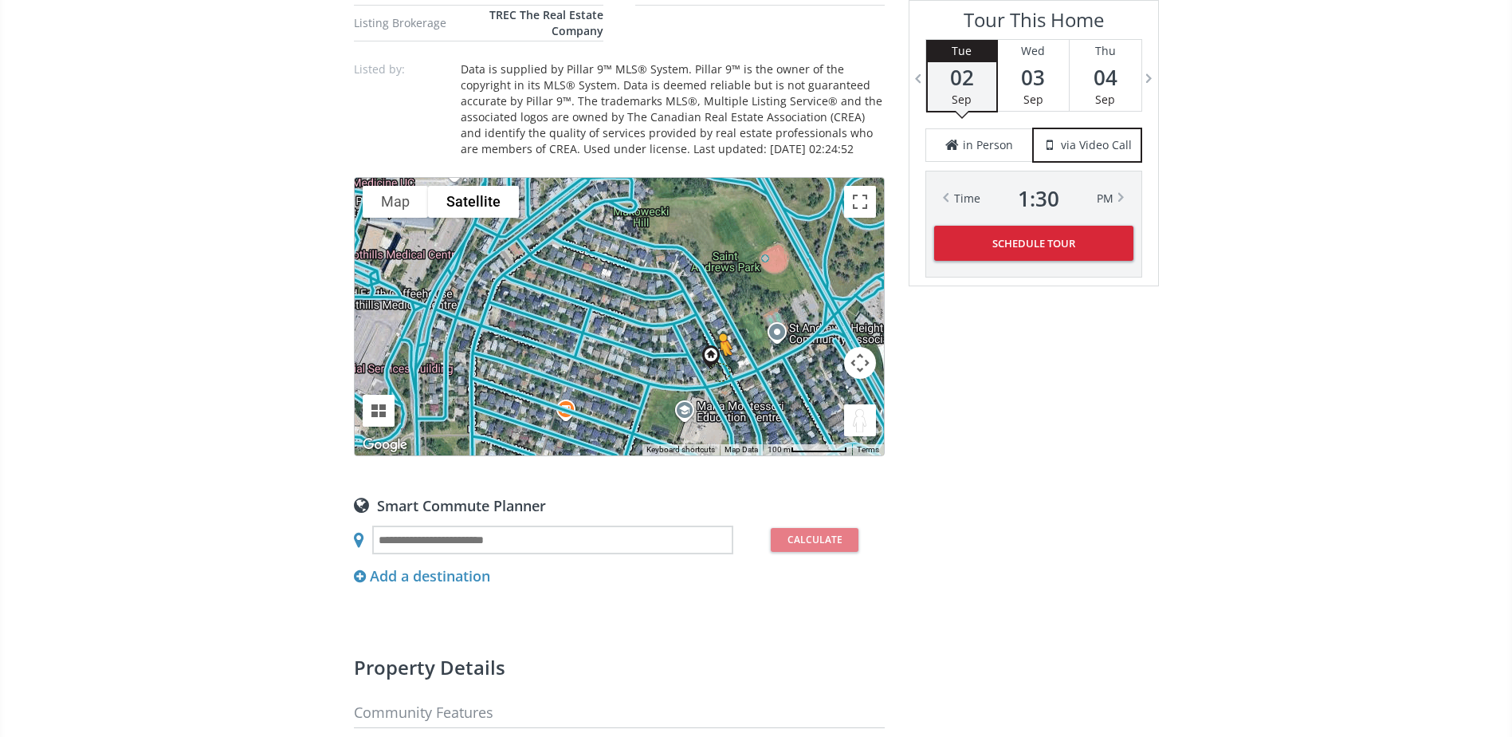
drag, startPoint x: 858, startPoint y: 414, endPoint x: 721, endPoint y: 371, distance: 143.5
click at [721, 371] on div "To activate drag with keyboard, press Alt + Enter. Once in keyboard drag state,…" at bounding box center [619, 316] width 529 height 277
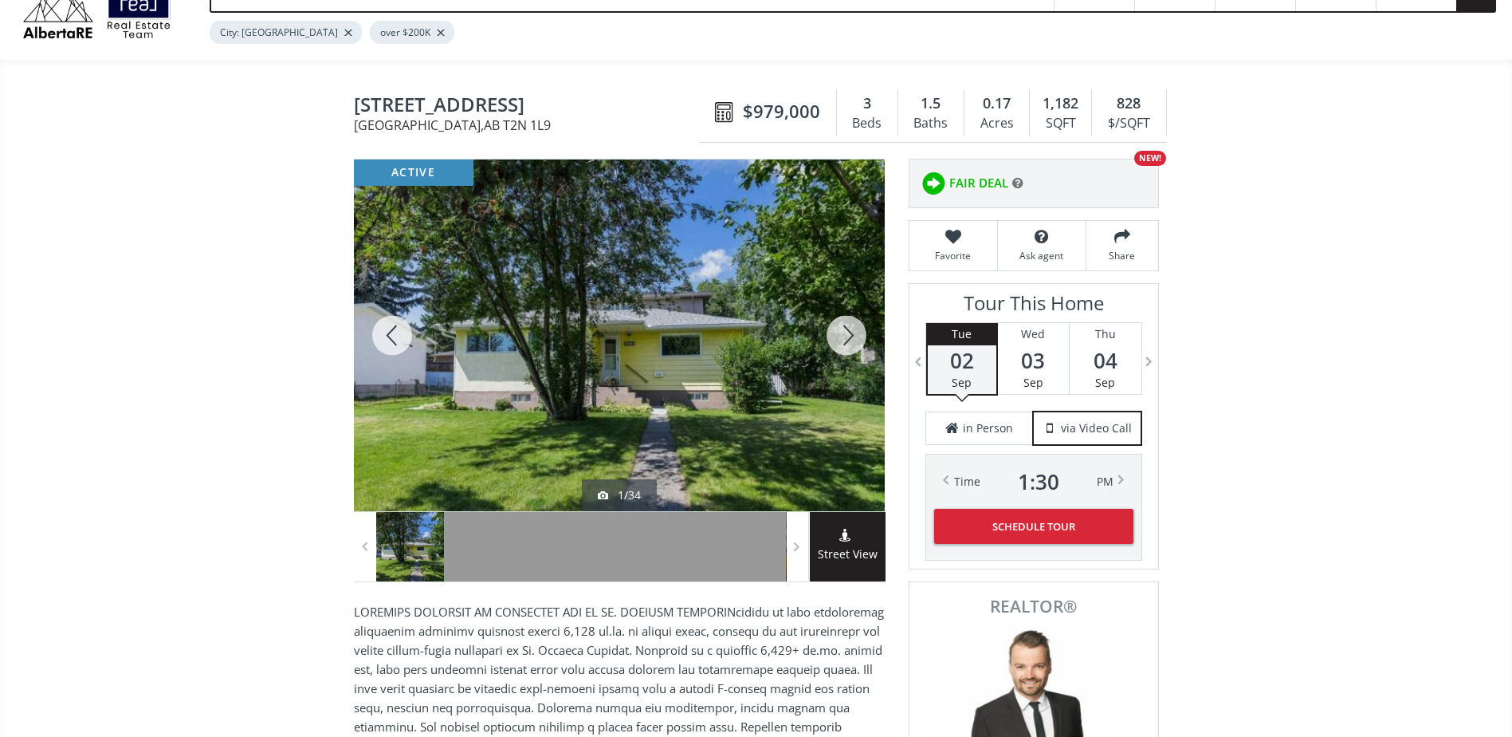
scroll to position [0, 0]
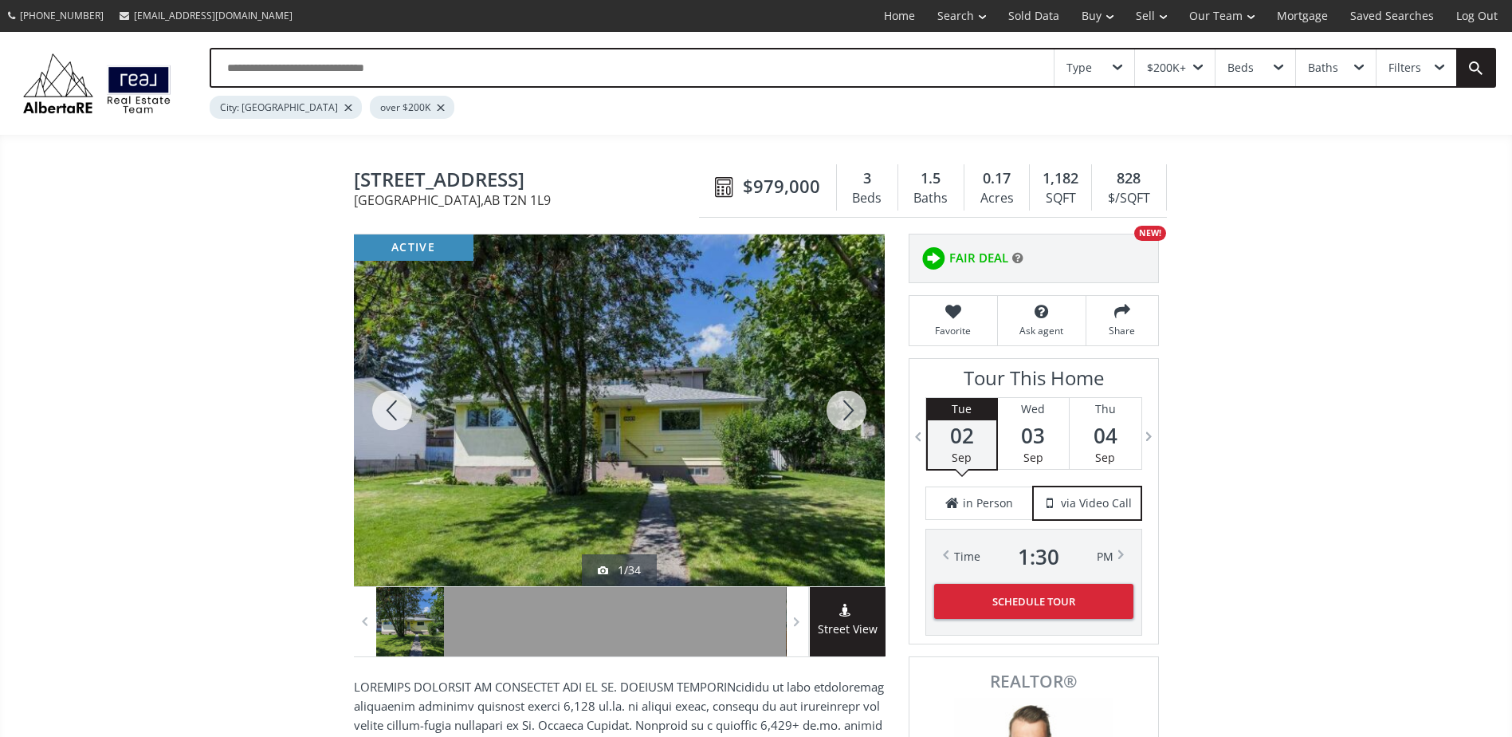
click at [863, 420] on div at bounding box center [846, 410] width 77 height 352
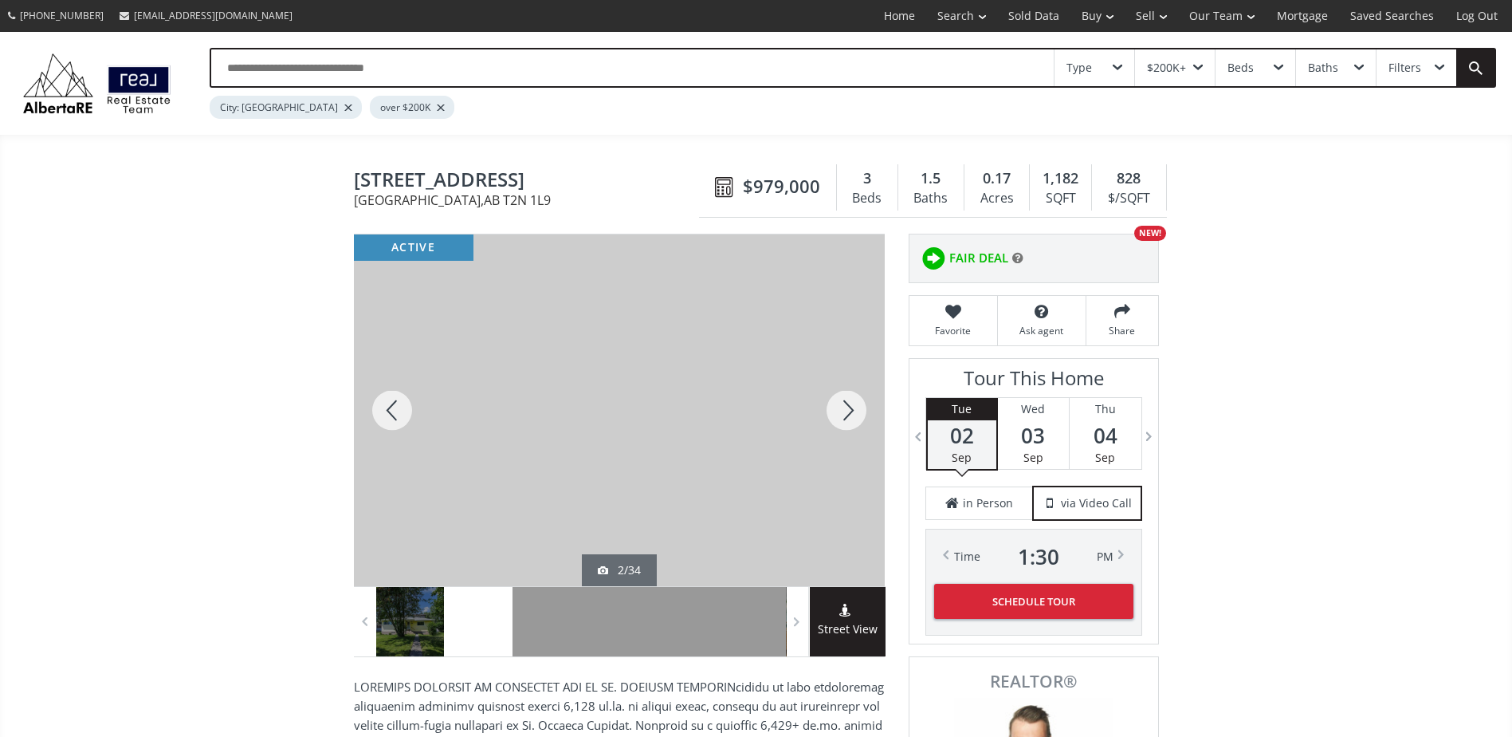
click at [863, 415] on div at bounding box center [846, 410] width 77 height 352
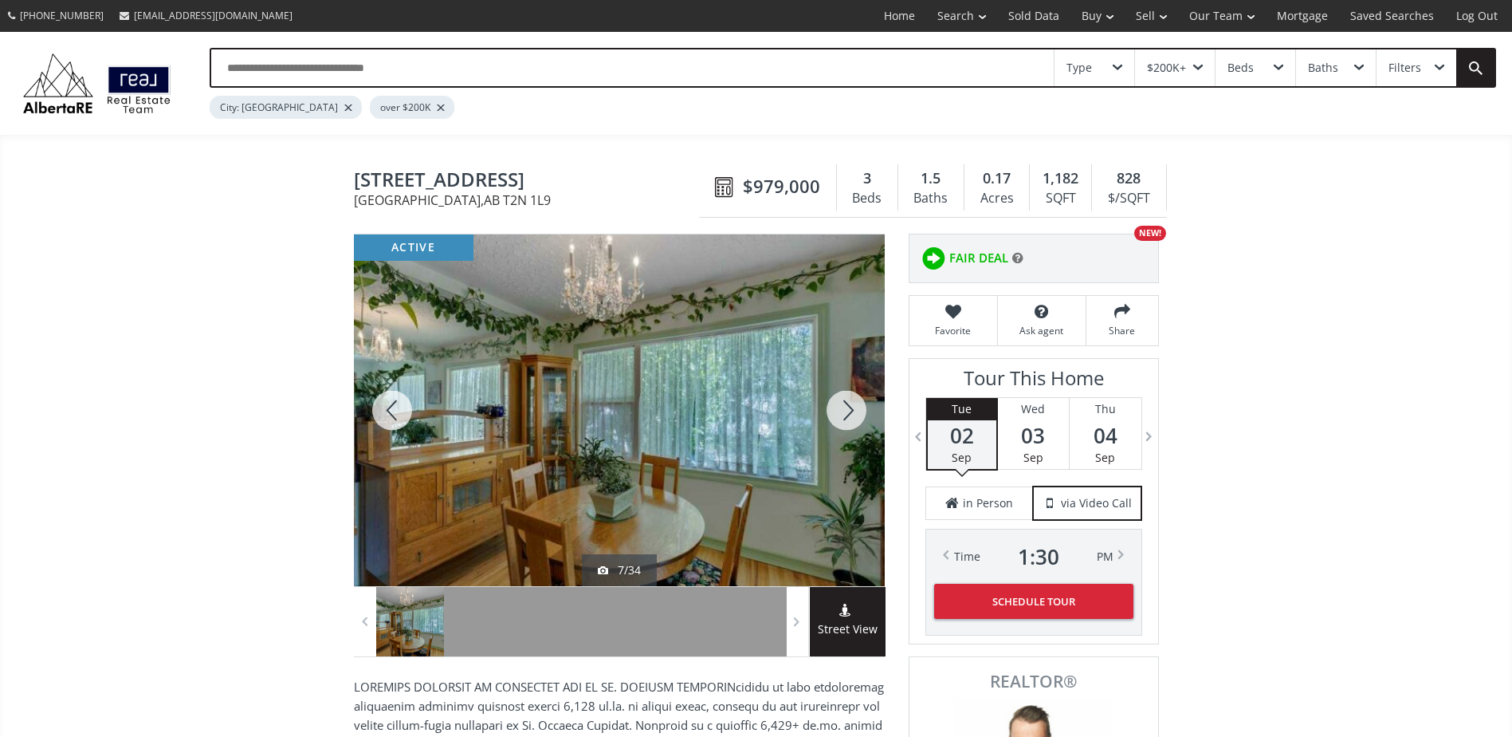
click at [863, 415] on div at bounding box center [846, 410] width 77 height 352
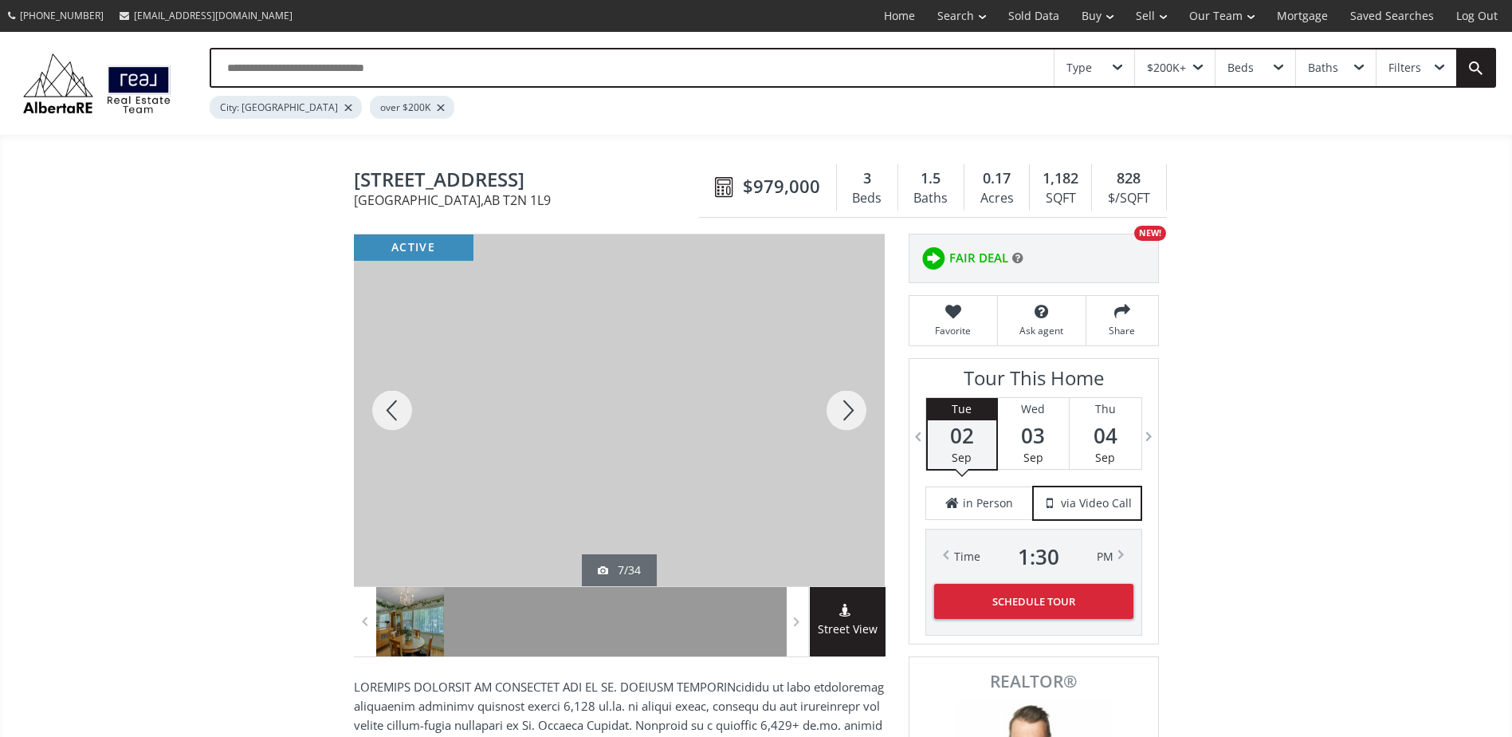
click at [863, 415] on div at bounding box center [846, 410] width 77 height 352
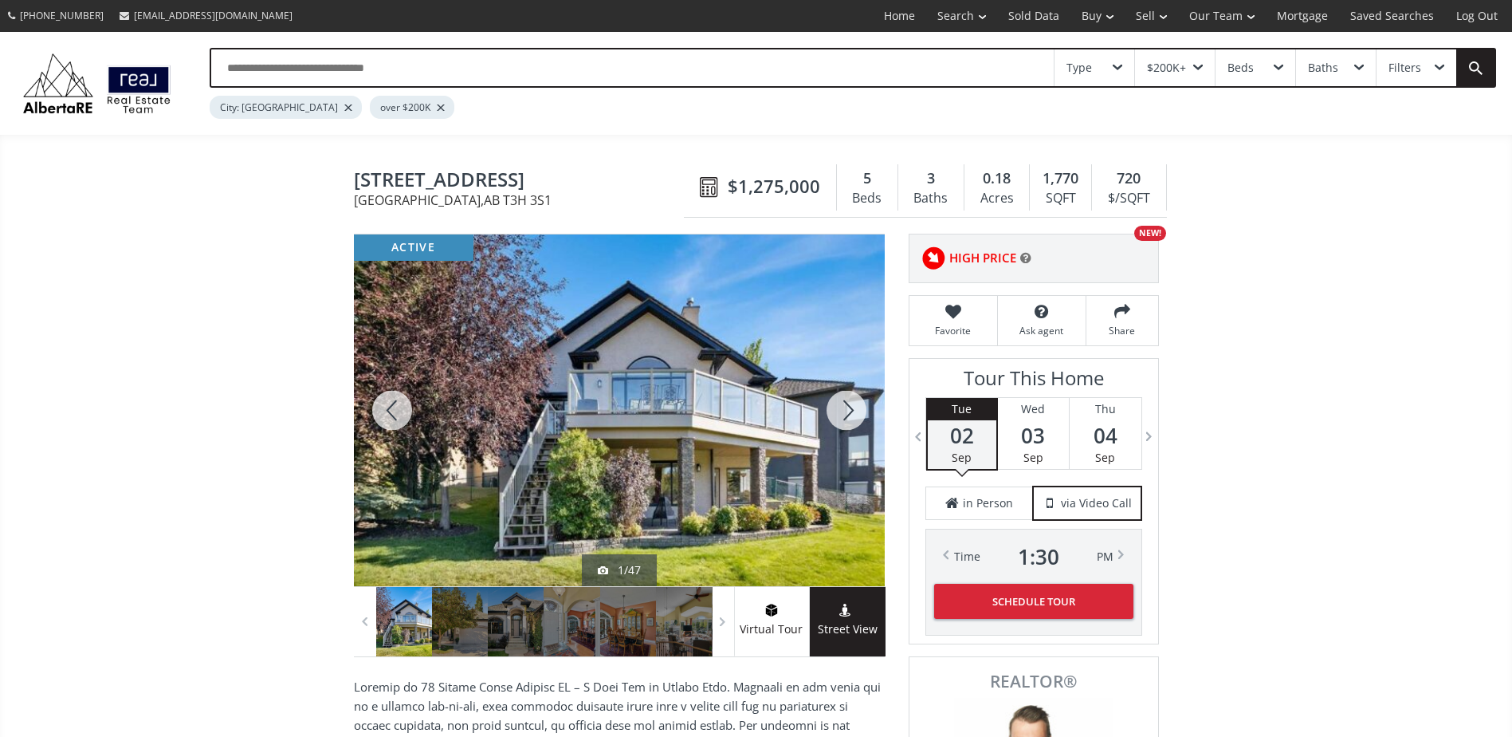
click at [859, 402] on div at bounding box center [846, 410] width 77 height 352
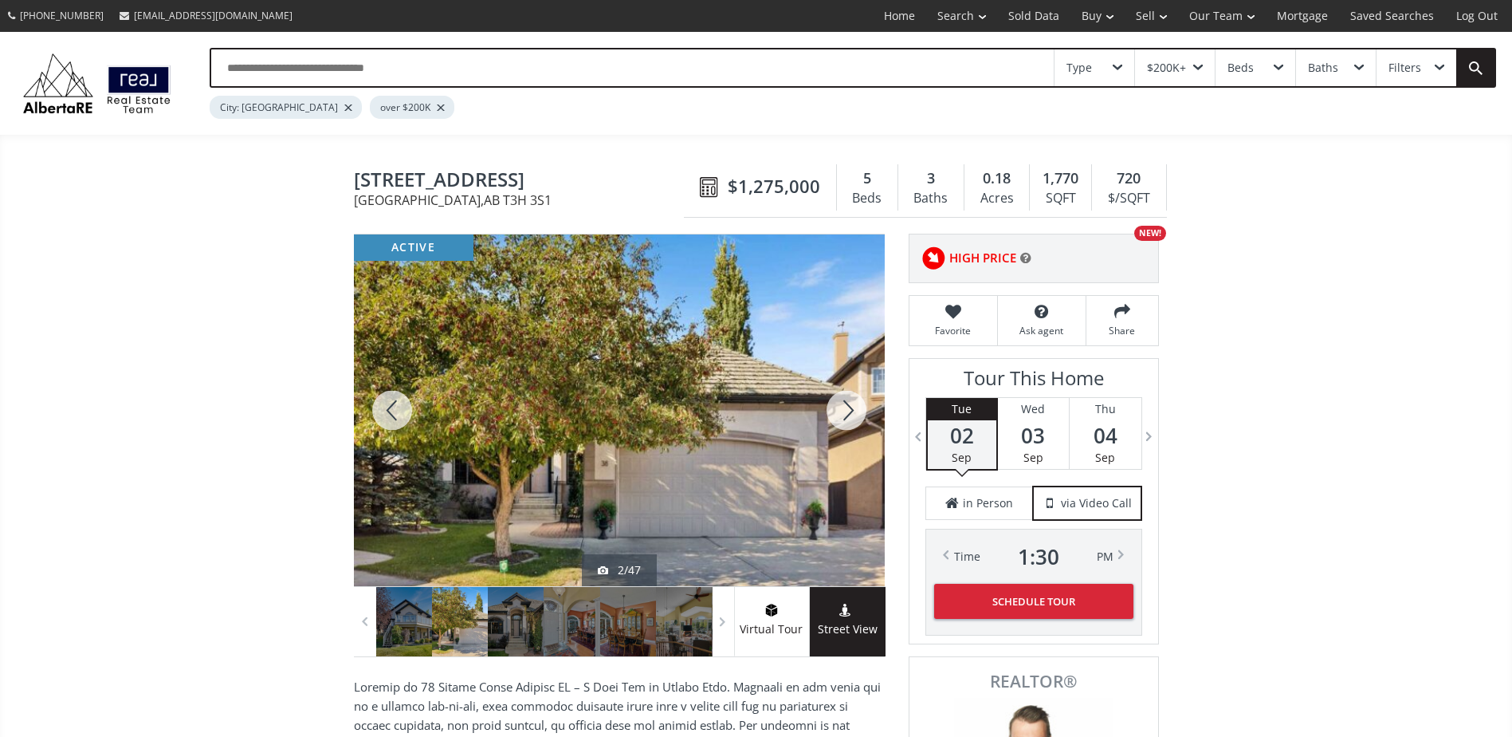
click at [859, 402] on div at bounding box center [846, 410] width 77 height 352
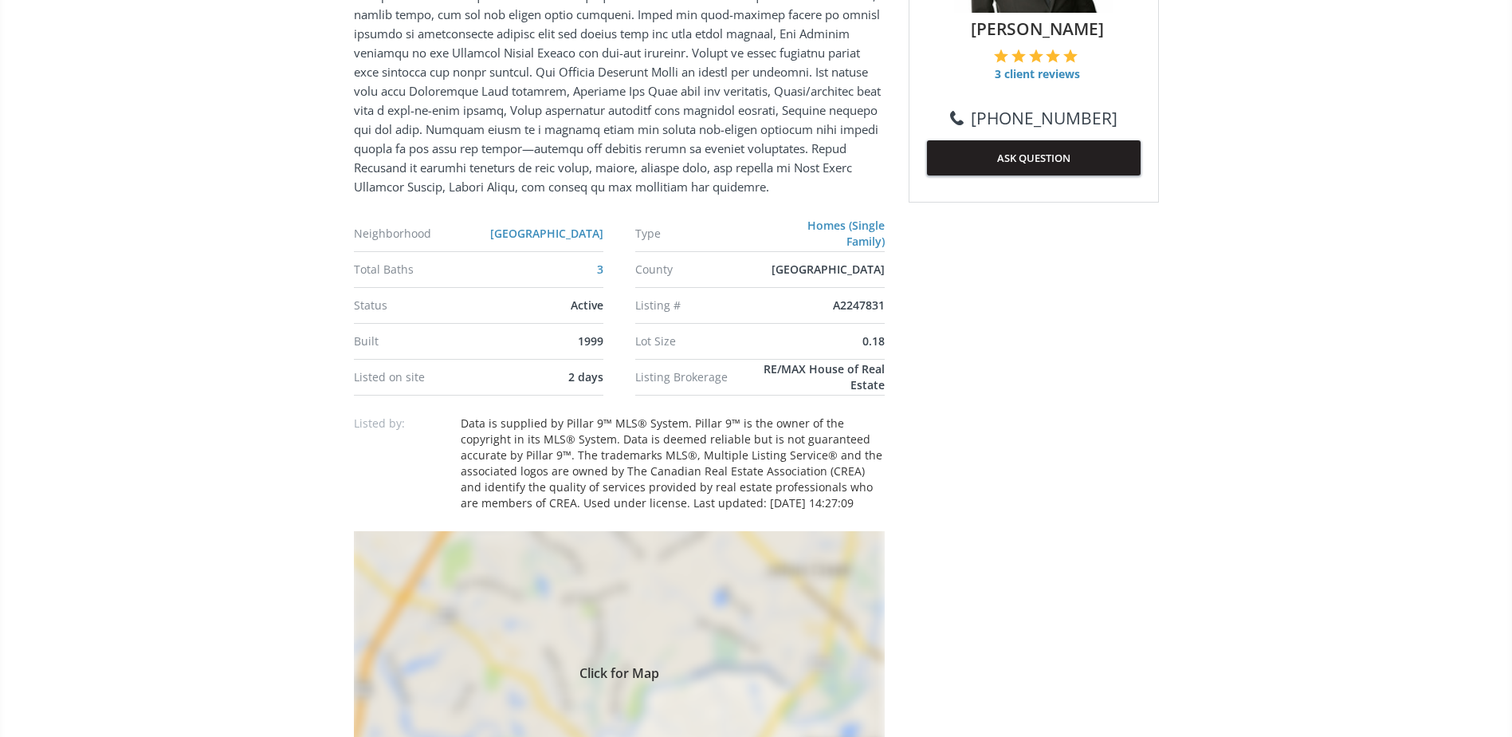
scroll to position [1036, 0]
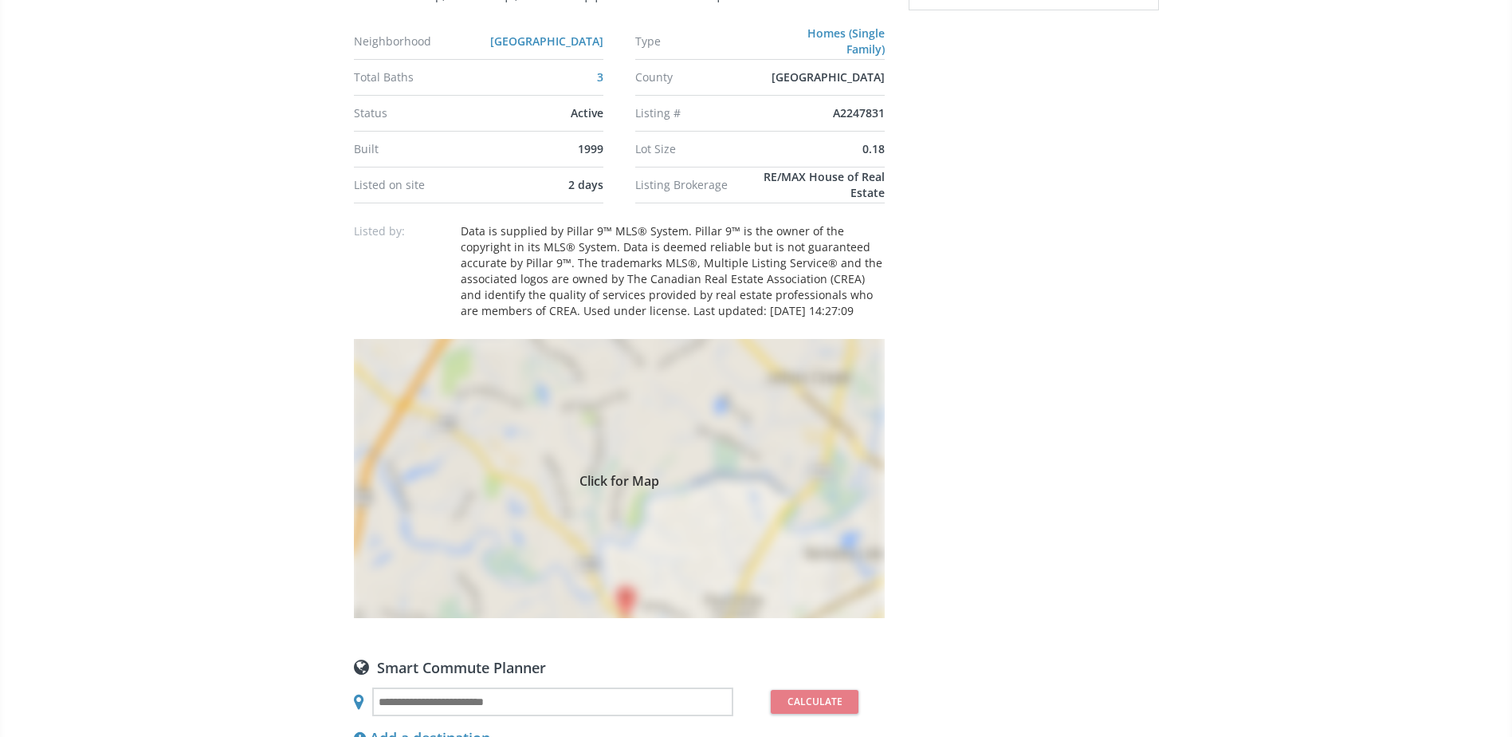
click at [805, 436] on div "Click for Map" at bounding box center [619, 478] width 531 height 279
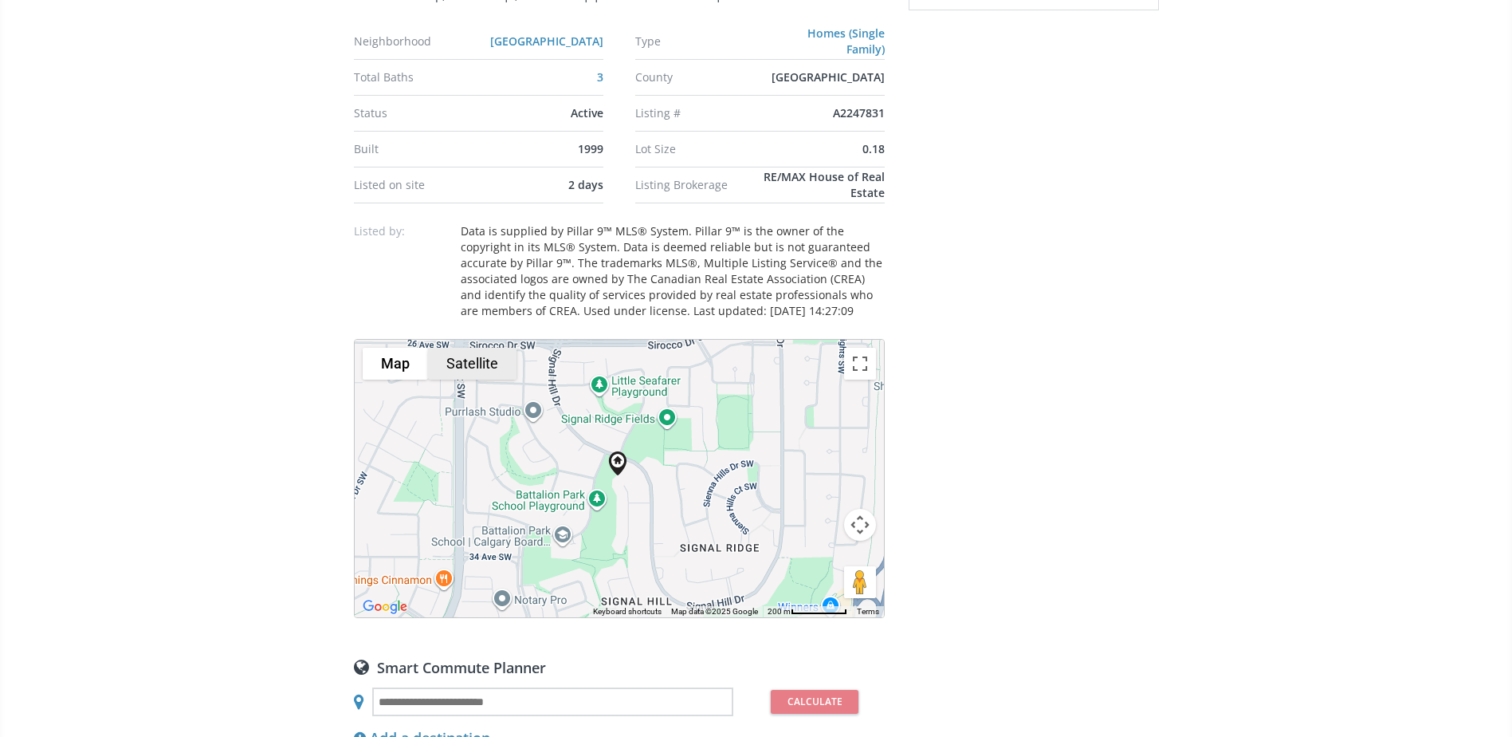
click at [485, 379] on button "Satellite" at bounding box center [472, 364] width 88 height 32
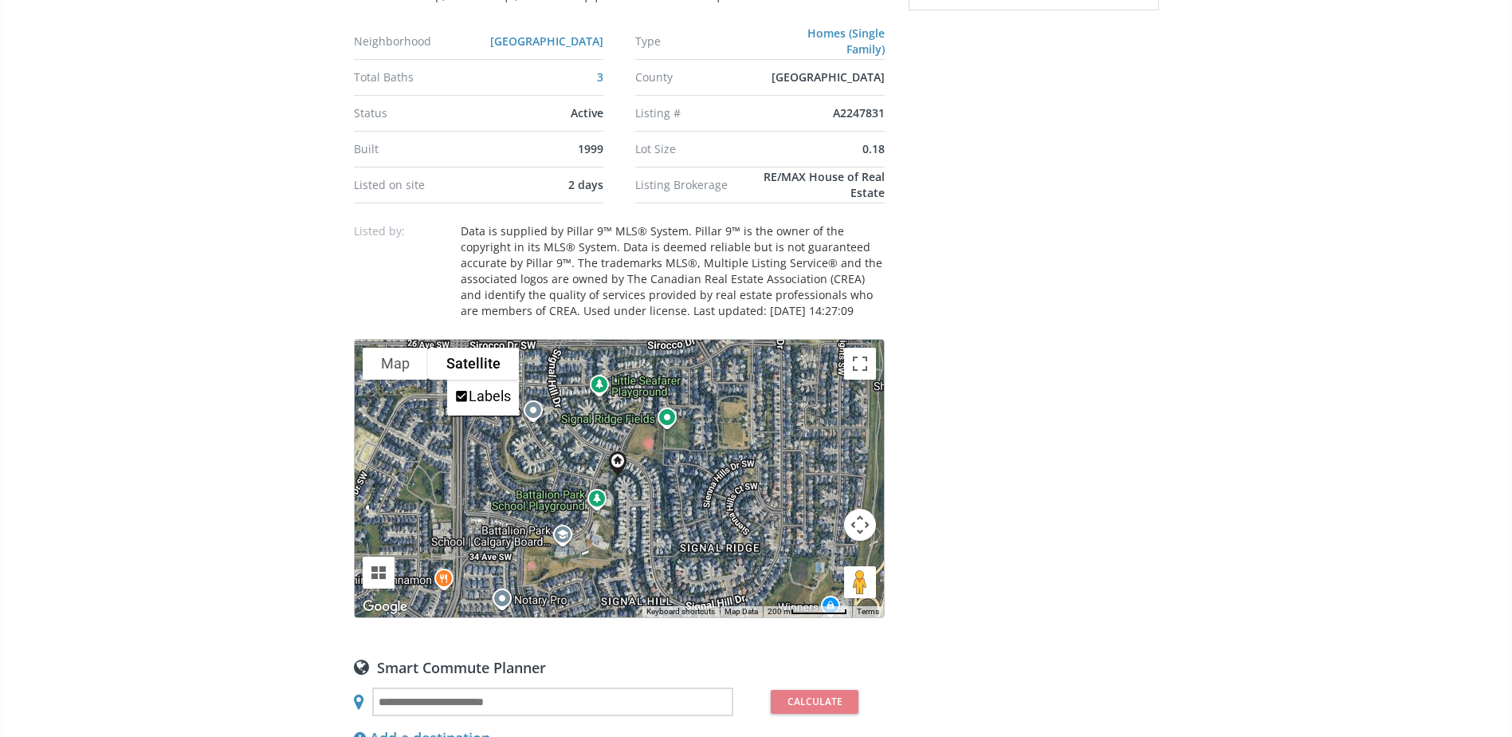
click at [863, 540] on button "Map camera controls" at bounding box center [860, 525] width 32 height 32
click at [816, 501] on button "Zoom in" at bounding box center [820, 485] width 32 height 32
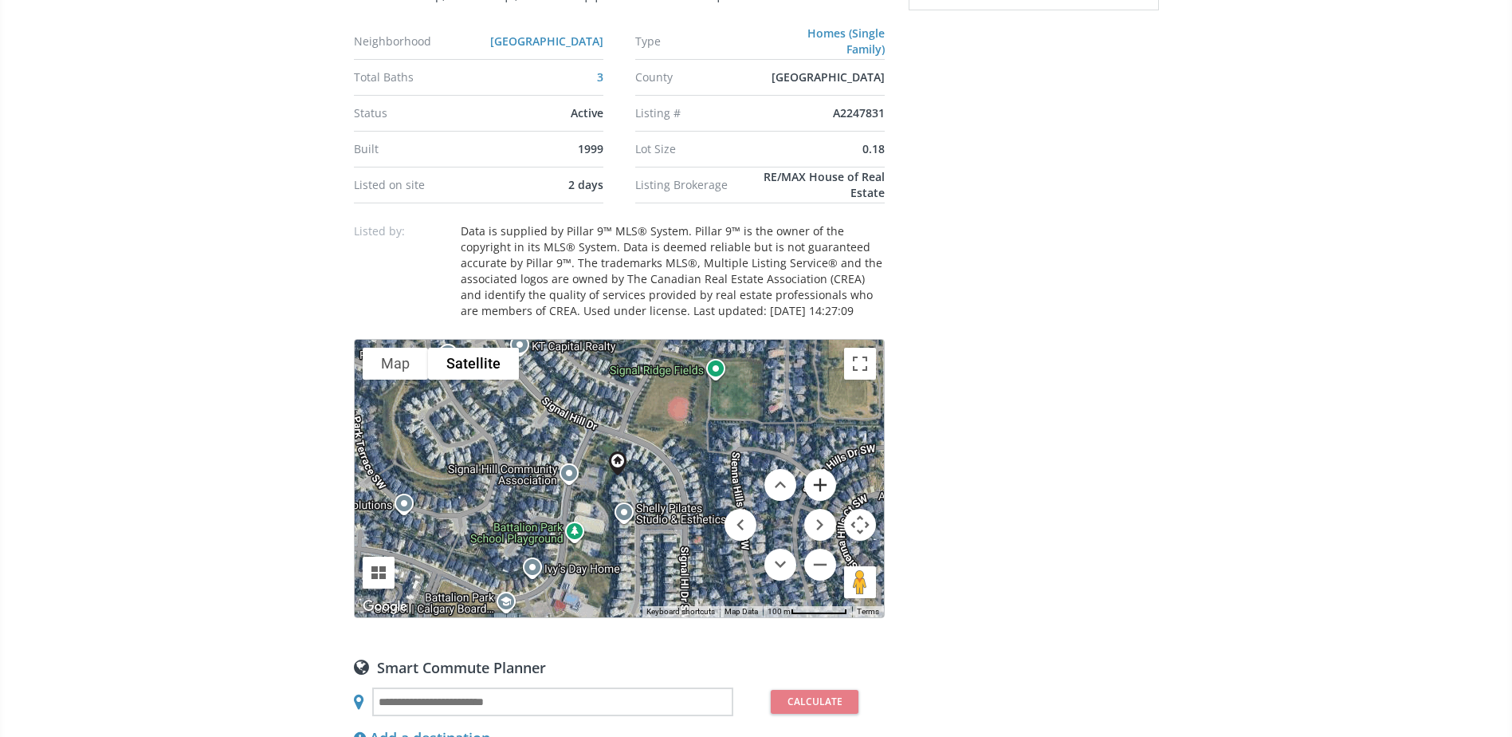
click at [816, 501] on button "Zoom in" at bounding box center [820, 485] width 32 height 32
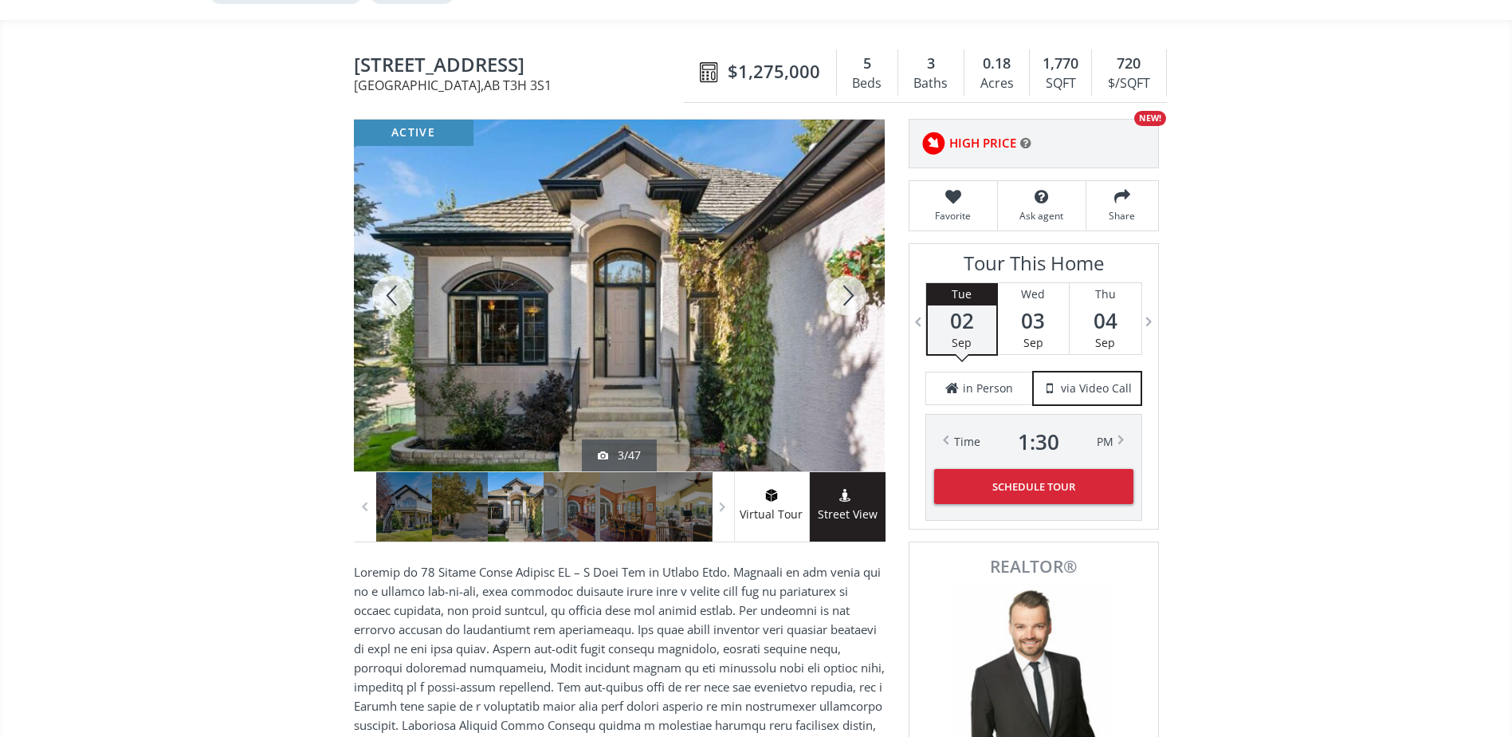
scroll to position [0, 0]
